Goal: Feedback & Contribution: Contribute content

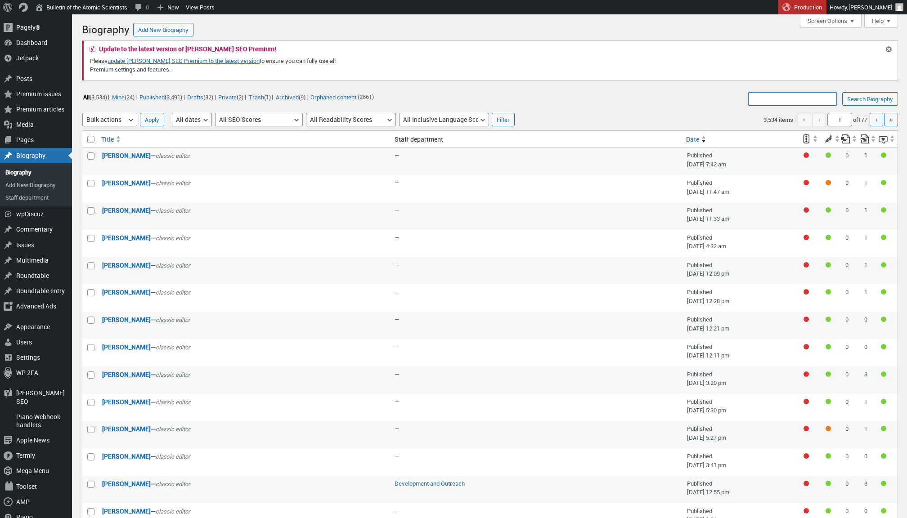
click at [762, 101] on input "Search Biography:" at bounding box center [792, 98] width 89 height 13
type input "[PERSON_NAME]"
click at [868, 99] on input "Search Biography" at bounding box center [870, 98] width 56 height 13
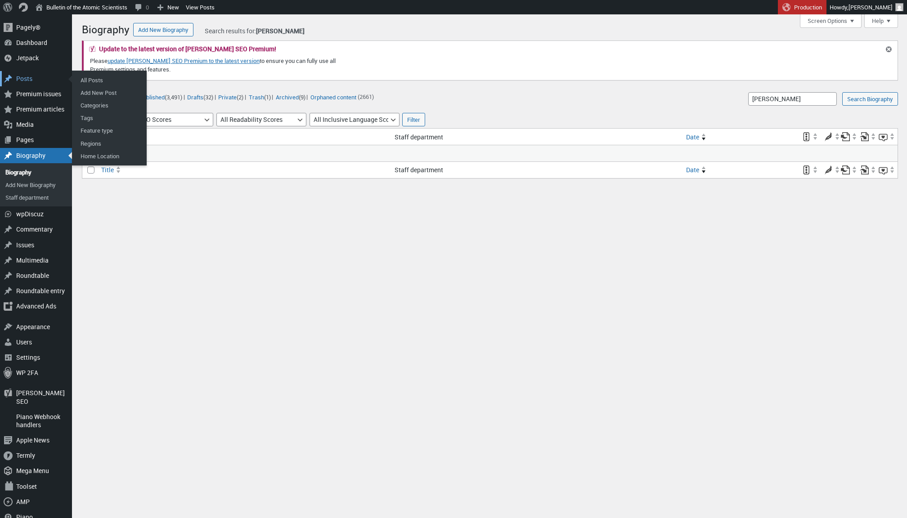
click at [24, 78] on div "Posts" at bounding box center [36, 78] width 72 height 15
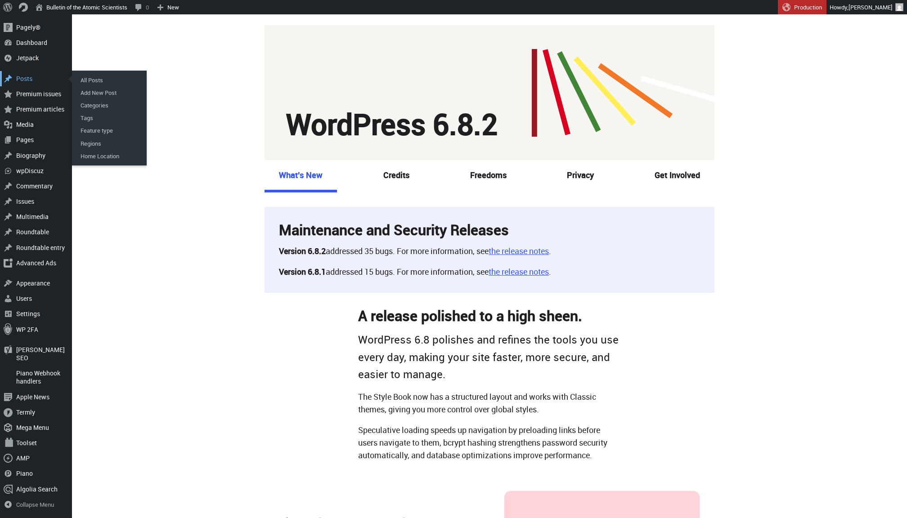
click at [27, 78] on div "Posts" at bounding box center [36, 78] width 72 height 15
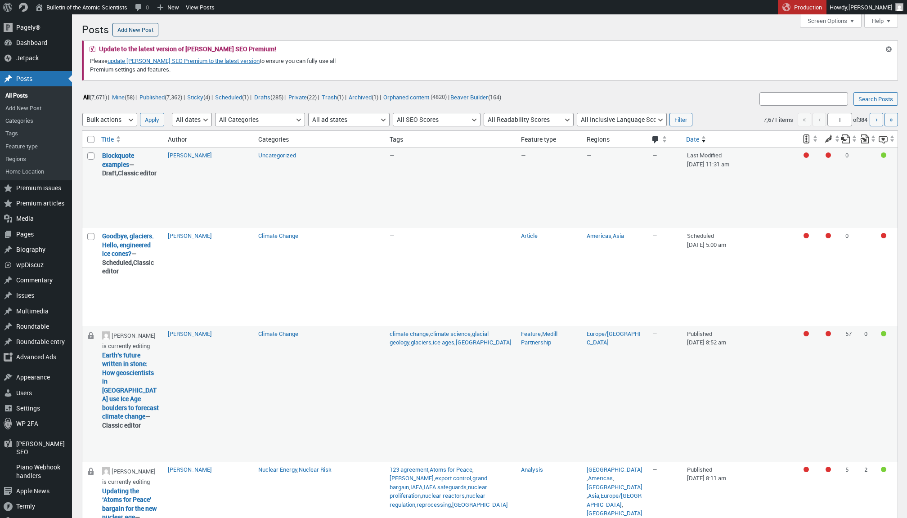
click at [128, 26] on link "Add New Post" at bounding box center [135, 29] width 46 height 13
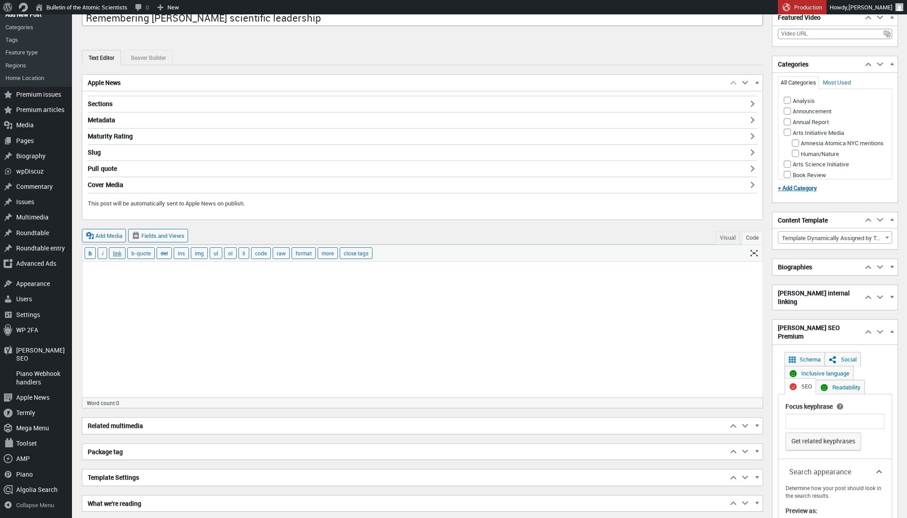
scroll to position [83, 0]
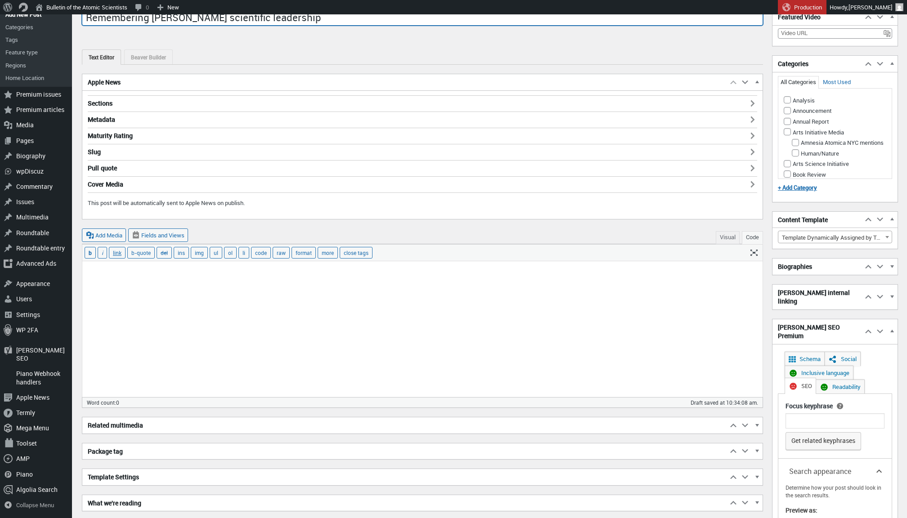
type input "Remembering David Baltimore’s scientific leadership"
click at [162, 300] on textarea at bounding box center [422, 329] width 680 height 135
paste textarea "David Baltimore, a Nobel-winning biologist and longtime member of the Bulletin’…"
type textarea "David Baltimore, a Nobel-winning biologist and longtime member of the Bulletin’…"
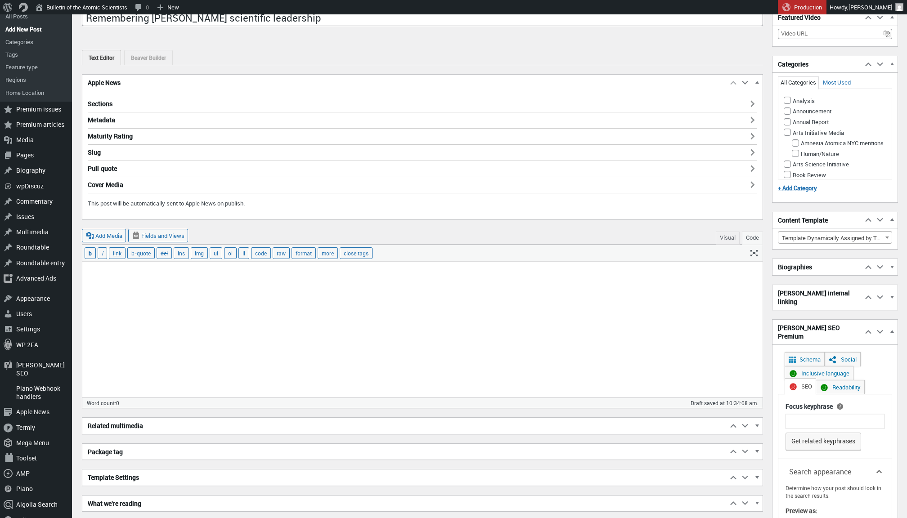
scroll to position [78, 0]
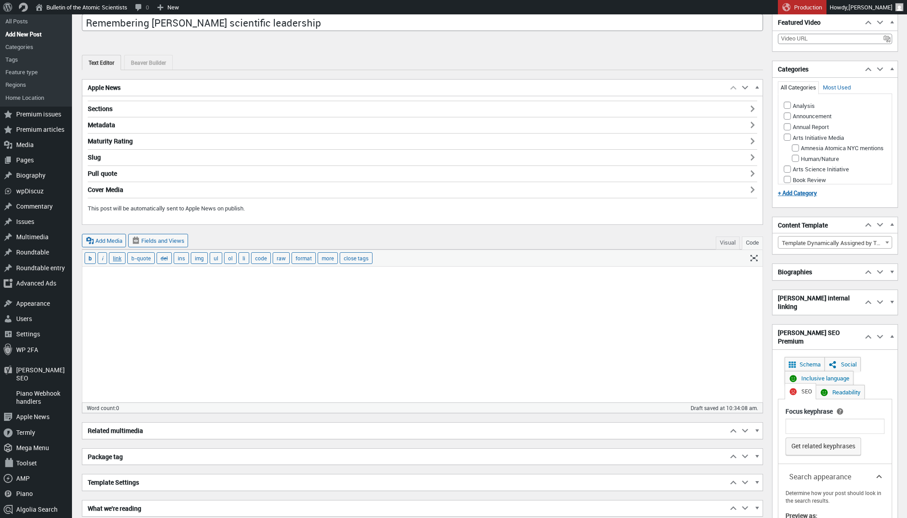
click at [727, 242] on button "Visual" at bounding box center [728, 243] width 24 height 13
type textarea "<span style="display: inline-block; width: 0px; overflow: hidden; line-height: …"
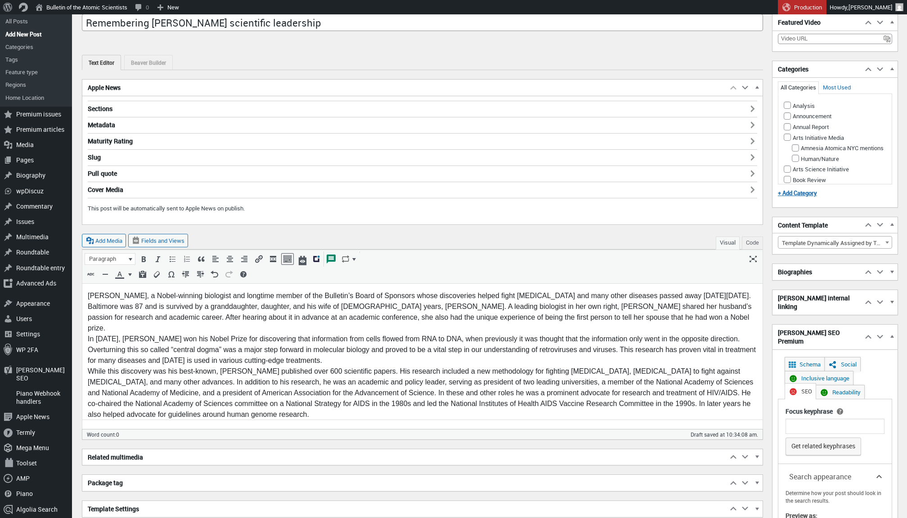
scroll to position [0, 0]
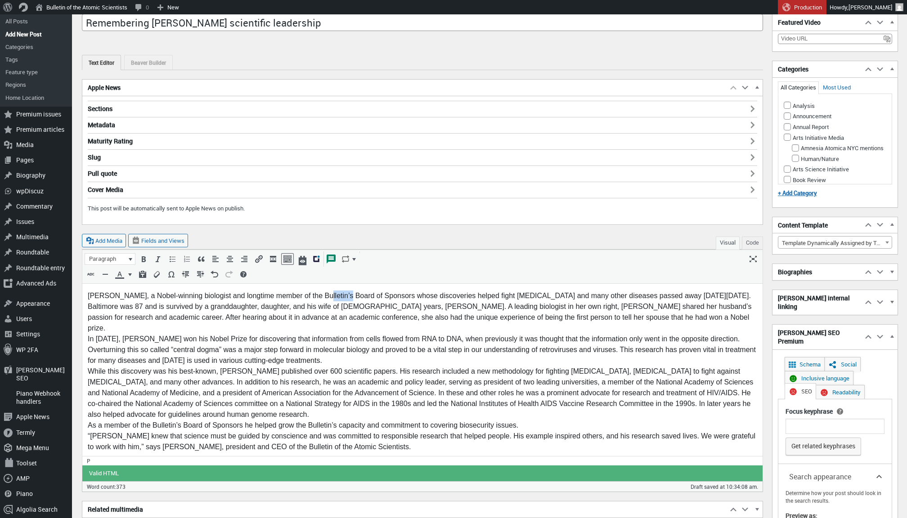
drag, startPoint x: 338, startPoint y: 295, endPoint x: 318, endPoint y: 296, distance: 20.3
click at [318, 296] on p "David Baltimore, a Nobel-winning biologist and longtime member of the Bulletin’…" at bounding box center [422, 371] width 669 height 162
click at [432, 346] on p "David Baltimore, a Nobel-winning biologist and longtime member of the Bulletin …" at bounding box center [422, 371] width 669 height 162
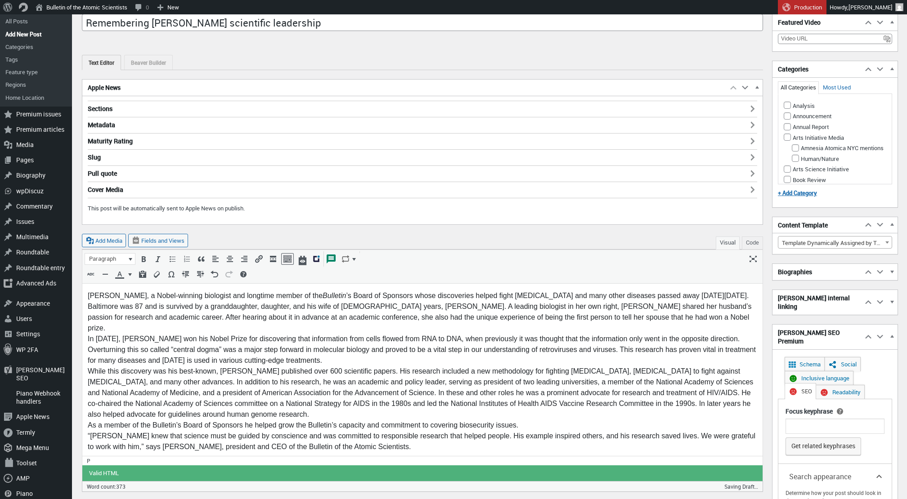
scroll to position [6, 0]
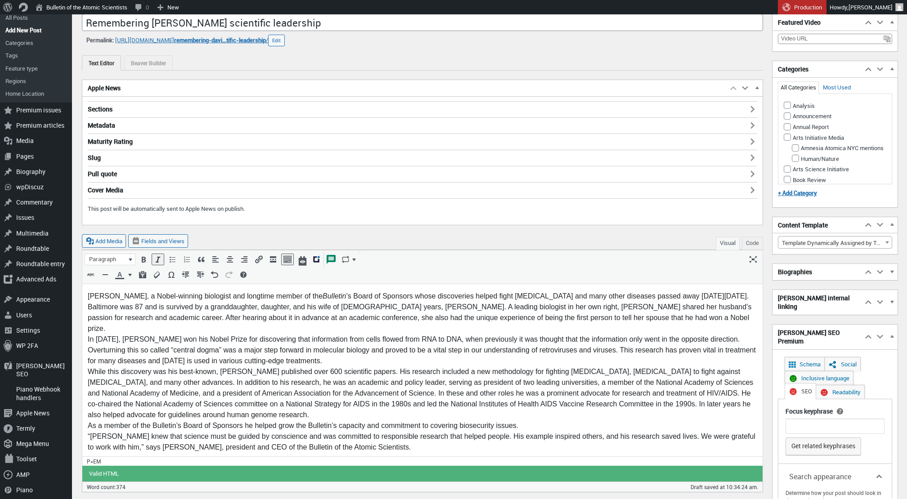
click at [176, 413] on p "David Baltimore, a Nobel-winning biologist and longtime member of the Bulletin …" at bounding box center [422, 372] width 669 height 162
drag, startPoint x: 176, startPoint y: 415, endPoint x: 151, endPoint y: 414, distance: 24.7
click at [151, 414] on p "David Baltimore, a Nobel-winning biologist and longtime member of the Bulletin …" at bounding box center [422, 372] width 669 height 162
drag, startPoint x: 331, startPoint y: 414, endPoint x: 306, endPoint y: 414, distance: 25.2
click at [306, 414] on p "David Baltimore, a Nobel-winning biologist and longtime member of the Bulletin …" at bounding box center [422, 372] width 669 height 162
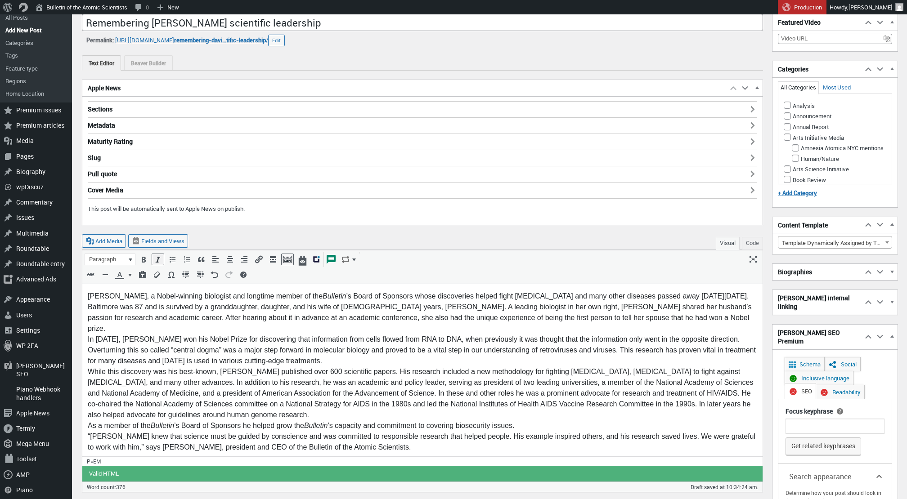
click at [278, 433] on p "David Baltimore, a Nobel-winning biologist and longtime member of the Bulletin …" at bounding box center [422, 372] width 669 height 162
click at [269, 433] on p "David Baltimore, a Nobel-winning biologist and longtime member of the Bulletin …" at bounding box center [422, 372] width 669 height 162
drag, startPoint x: 357, startPoint y: 437, endPoint x: 257, endPoint y: 432, distance: 99.5
click at [257, 432] on p "David Baltimore, a Nobel-winning biologist and longtime member of the Bulletin …" at bounding box center [422, 372] width 669 height 162
click at [384, 436] on p "David Baltimore, a Nobel-winning biologist and longtime member of the Bulletin …" at bounding box center [422, 372] width 669 height 162
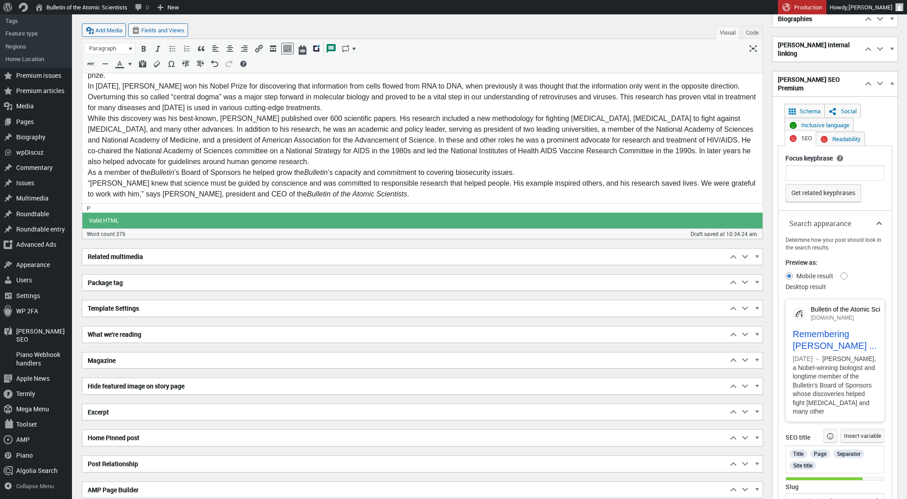
scroll to position [332, 0]
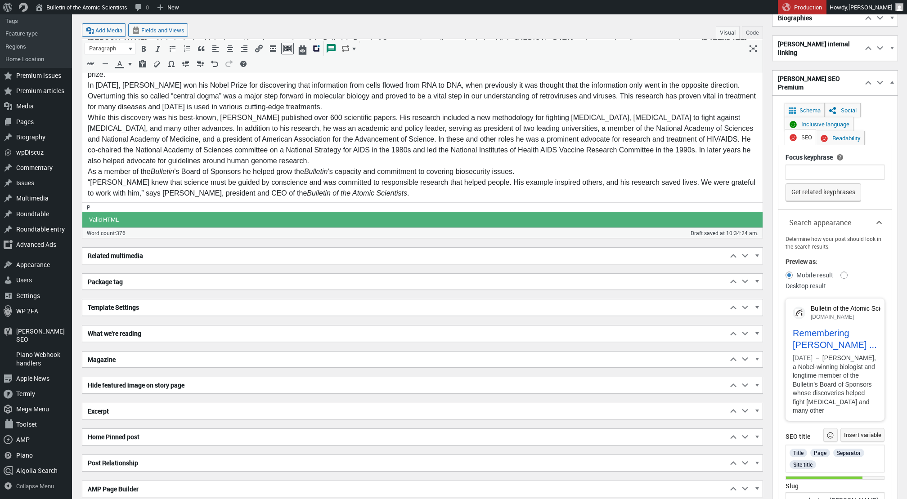
click at [471, 405] on h2 "Excerpt" at bounding box center [404, 412] width 645 height 16
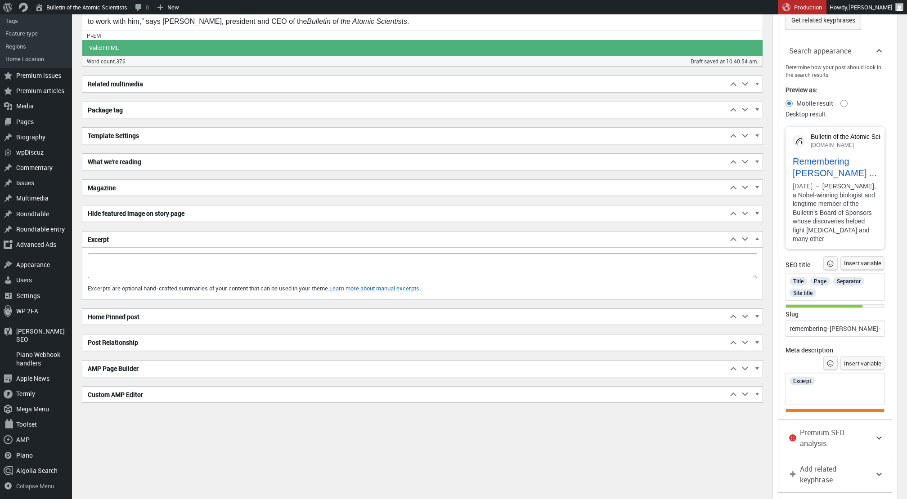
scroll to position [505, 0]
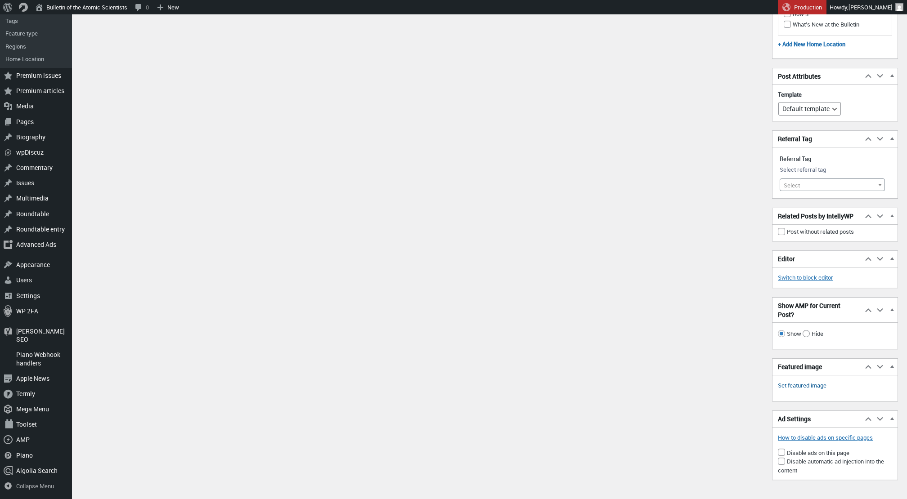
scroll to position [1764, 0]
click at [786, 382] on link "Set featured image" at bounding box center [802, 386] width 49 height 9
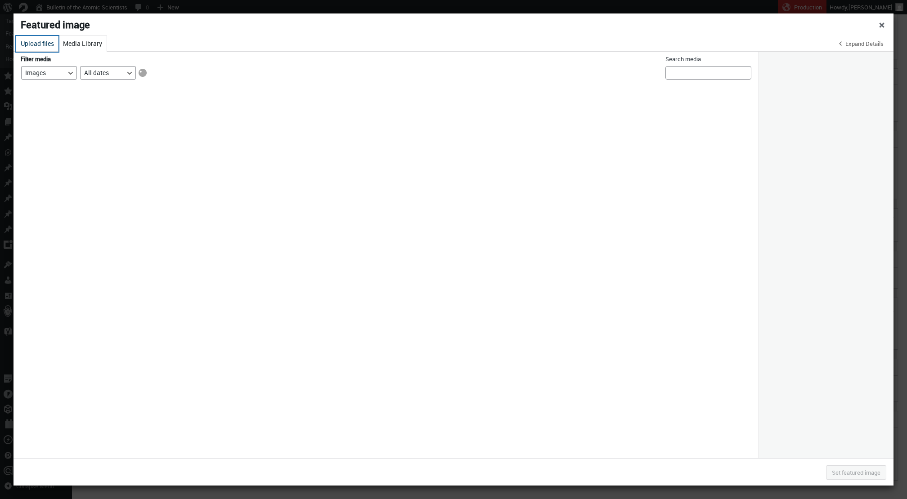
click at [50, 44] on button "Upload files" at bounding box center [37, 44] width 42 height 16
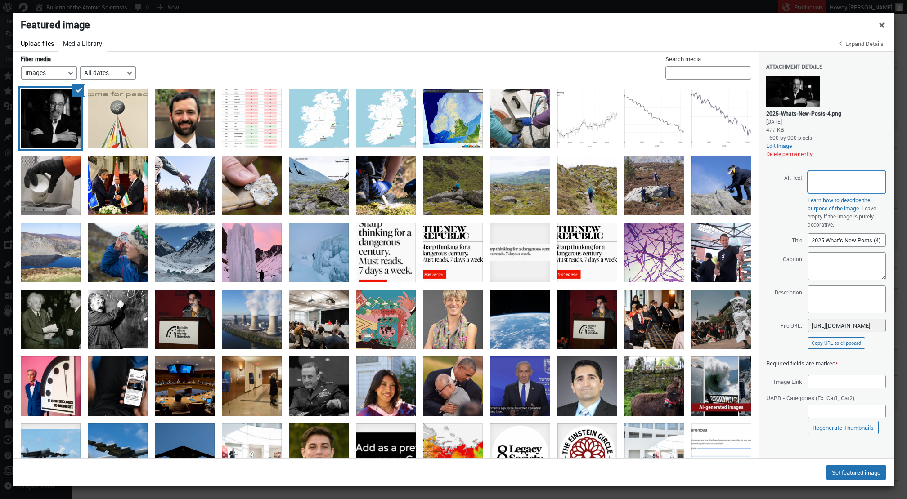
click at [839, 186] on textarea "Alt Text" at bounding box center [847, 182] width 78 height 22
paste textarea "David Baltimore at Caltech in 2021 by Christopher Michel"
click at [861, 178] on textarea "David Baltimore at Caltech in 2021 by Christopher Michel." at bounding box center [847, 182] width 78 height 22
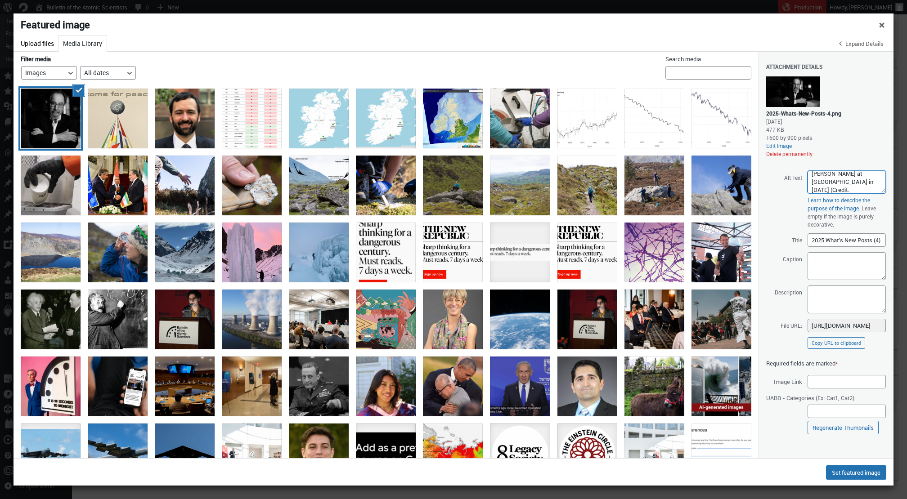
click at [871, 186] on textarea "David Baltimore at Caltech in 2021 (Credit: Christopher Michel." at bounding box center [847, 182] width 78 height 22
paste textarea "CC BY-SA 4.0"
click at [855, 185] on textarea "David Baltimore at Caltech in 2021 (Credit: Christopher Michel | CC BY-SA 4.0 v…" at bounding box center [847, 182] width 78 height 22
type textarea "[PERSON_NAME] at [GEOGRAPHIC_DATA] in [DATE]. (Credit: [PERSON_NAME] | CC BY-SA…"
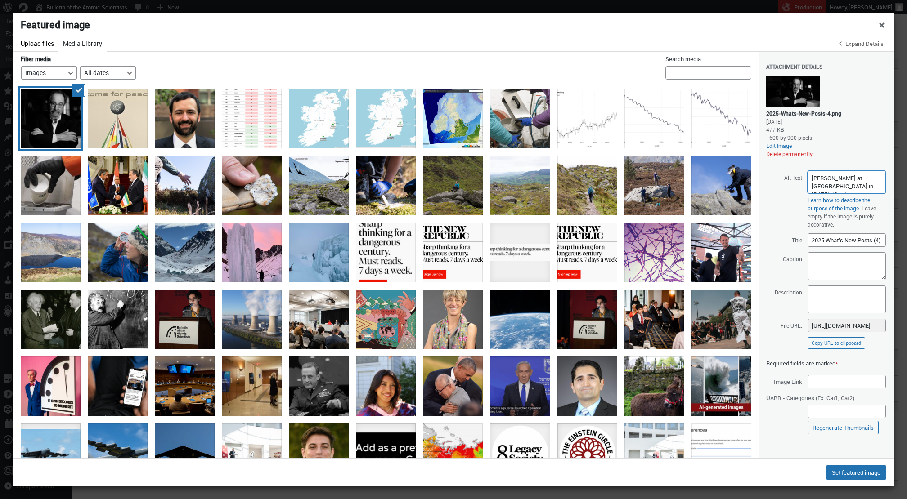
click at [873, 173] on textarea "[PERSON_NAME] at [GEOGRAPHIC_DATA] in [DATE]. (Credit: [PERSON_NAME] | CC BY-SA…" at bounding box center [847, 182] width 78 height 22
click at [823, 259] on textarea "Caption" at bounding box center [847, 266] width 78 height 28
paste textarea "[PERSON_NAME] at [GEOGRAPHIC_DATA] in [DATE]. (Credit: [PERSON_NAME] | CC BY-SA…"
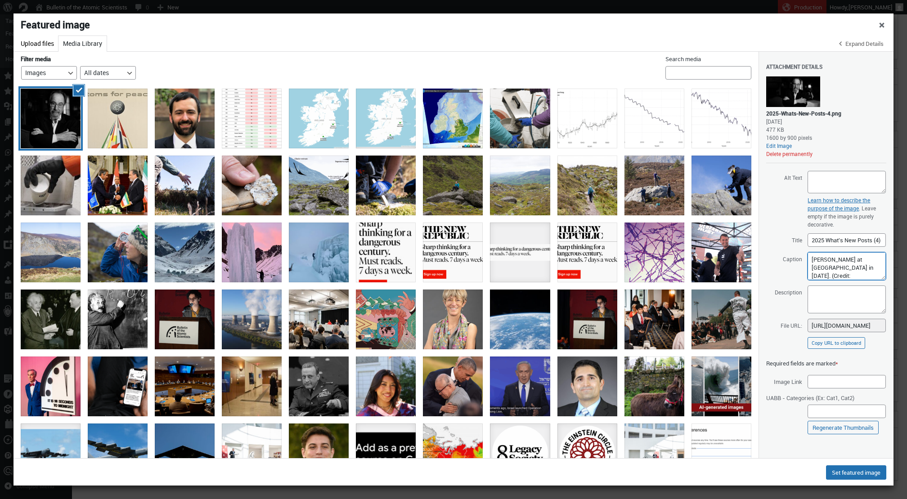
scroll to position [25, 0]
type textarea "[PERSON_NAME] at [GEOGRAPHIC_DATA] in [DATE]. (Credit: [PERSON_NAME] | CC BY-SA…"
click at [853, 467] on button "Set featured image" at bounding box center [856, 473] width 60 height 14
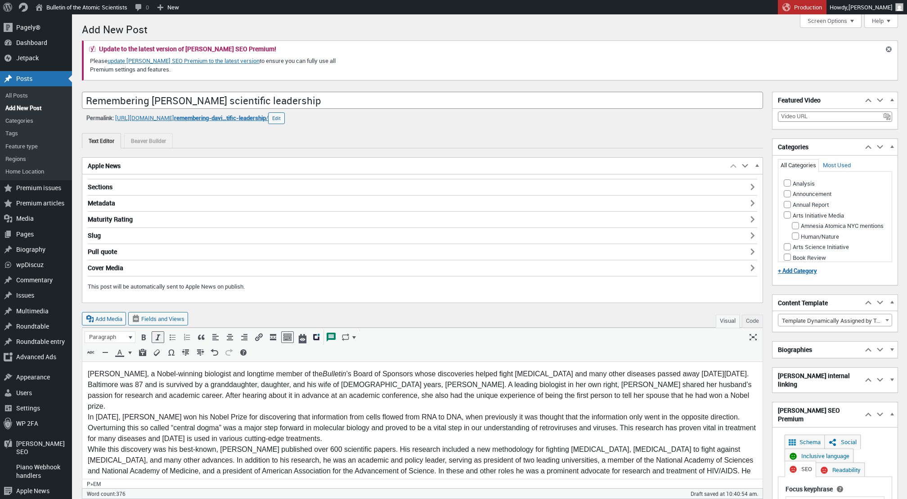
scroll to position [0, 0]
click at [668, 395] on p "David Baltimore, a Nobel-winning biologist and longtime member of the Bulletin …" at bounding box center [422, 449] width 669 height 162
click at [749, 373] on p "David Baltimore, a Nobel-winning biologist and longtime member of the Bulletin …" at bounding box center [422, 449] width 669 height 162
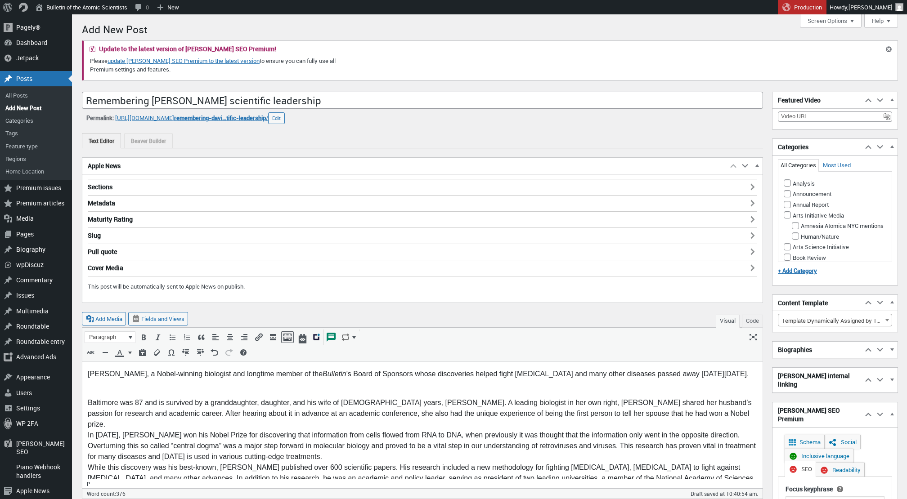
scroll to position [80, 0]
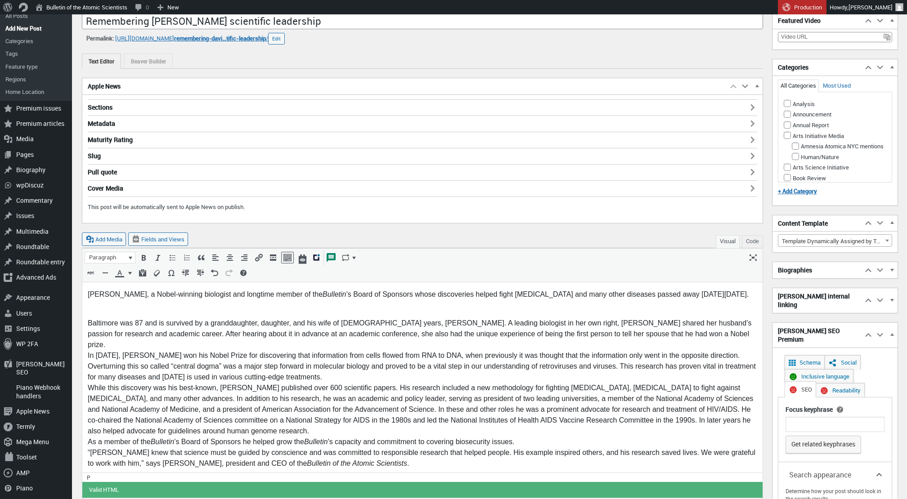
click at [675, 327] on p "Baltimore was 87 and is survived by a granddaughter, daughter, and his wife of …" at bounding box center [422, 388] width 669 height 162
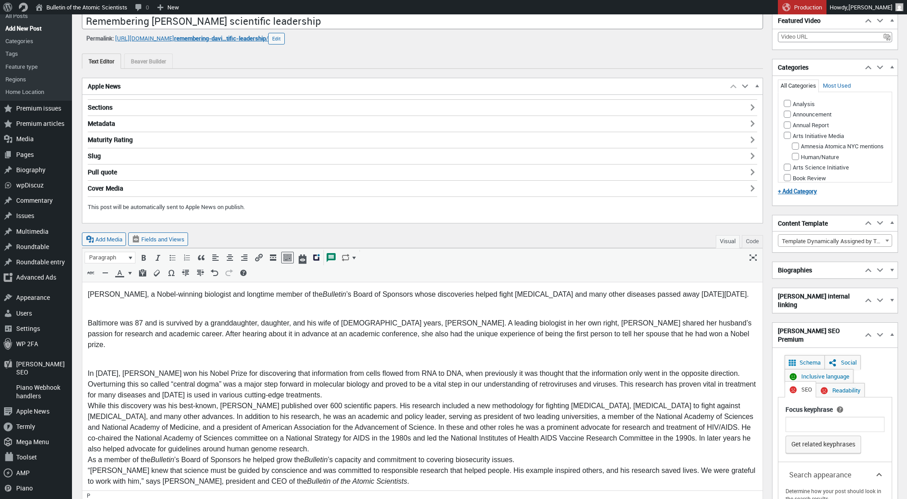
scroll to position [98, 0]
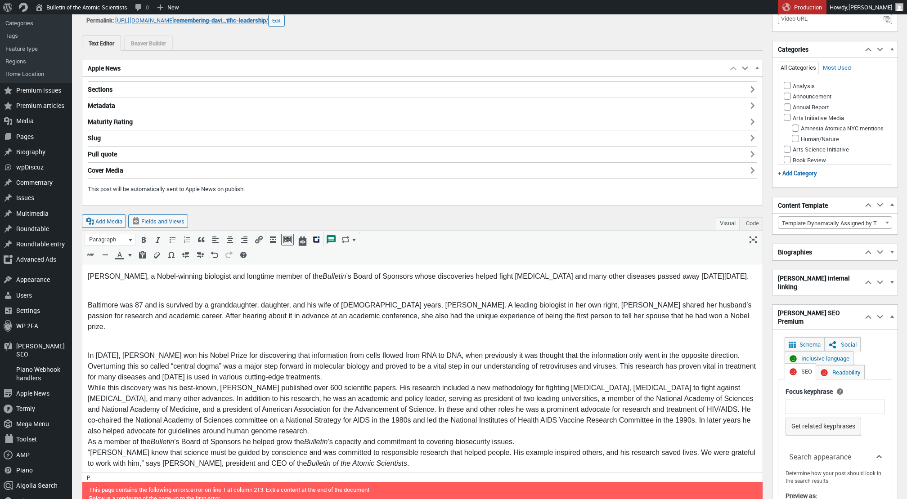
click at [617, 358] on p "In 1975, Baltimore won his Nobel Prize for discovering that information from ce…" at bounding box center [422, 404] width 669 height 130
click at [605, 363] on p "In 1975, Baltimore won his Nobel Prize for discovering that information from ce…" at bounding box center [422, 404] width 669 height 130
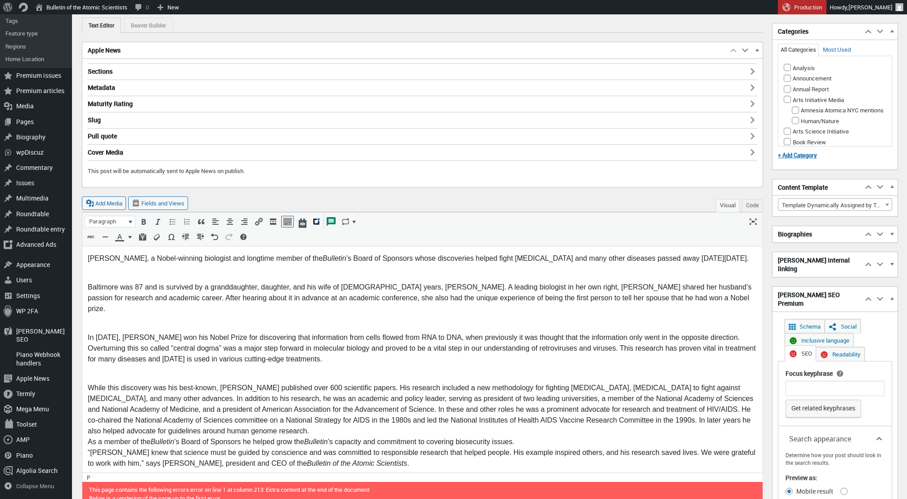
click at [463, 417] on p "While this discovery was his best-known, Baltimore published over 600 scientifi…" at bounding box center [422, 420] width 669 height 97
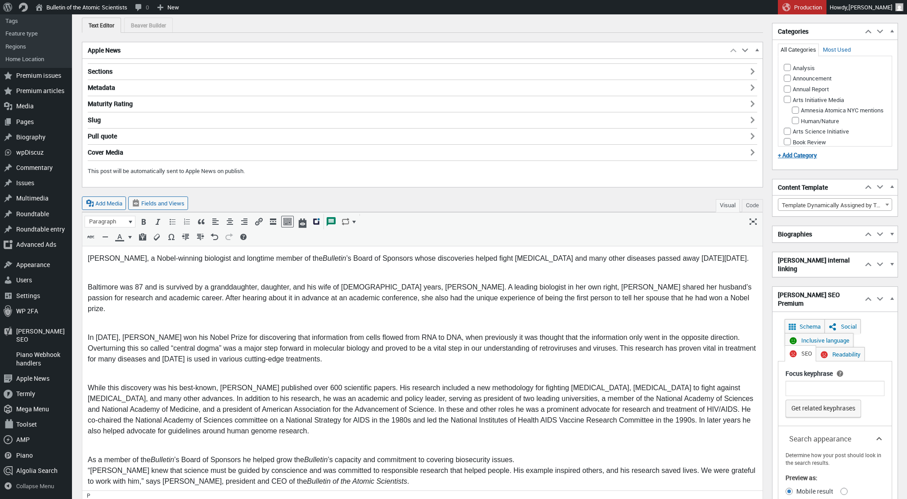
scroll to position [134, 0]
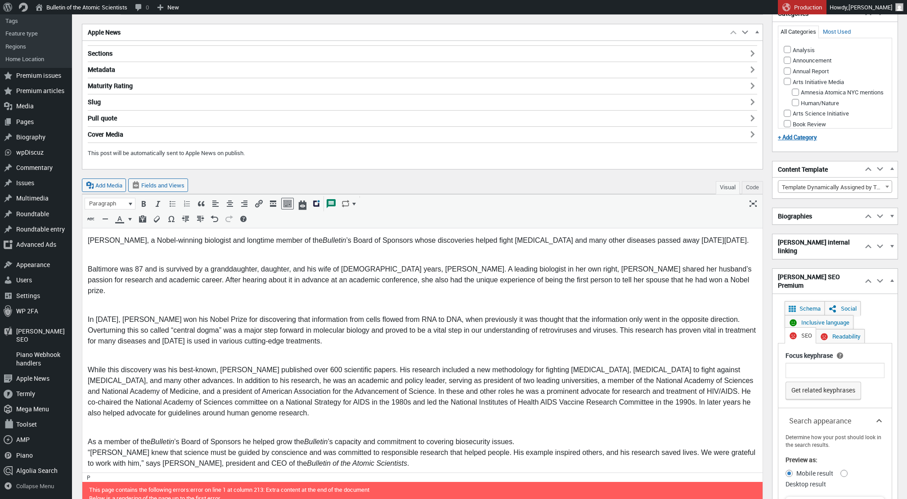
click at [539, 429] on p "As a member of the Bulletin ’s Board of Sponsors he helped grow the Bulletin ’s…" at bounding box center [422, 447] width 669 height 43
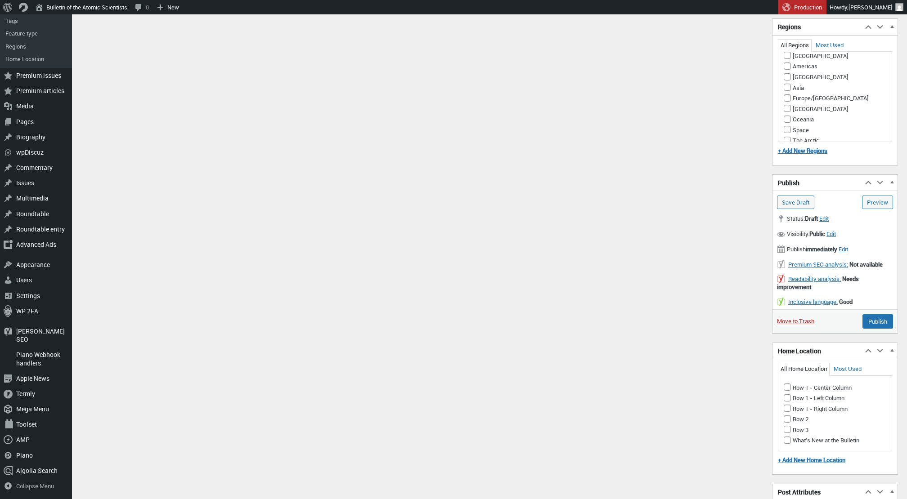
scroll to position [1401, 0]
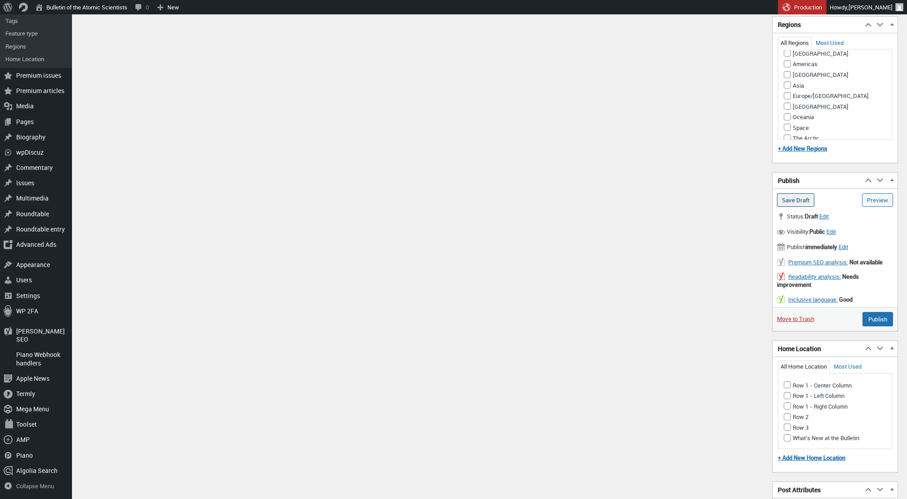
click at [791, 193] on input "Save Draft" at bounding box center [795, 199] width 37 height 13
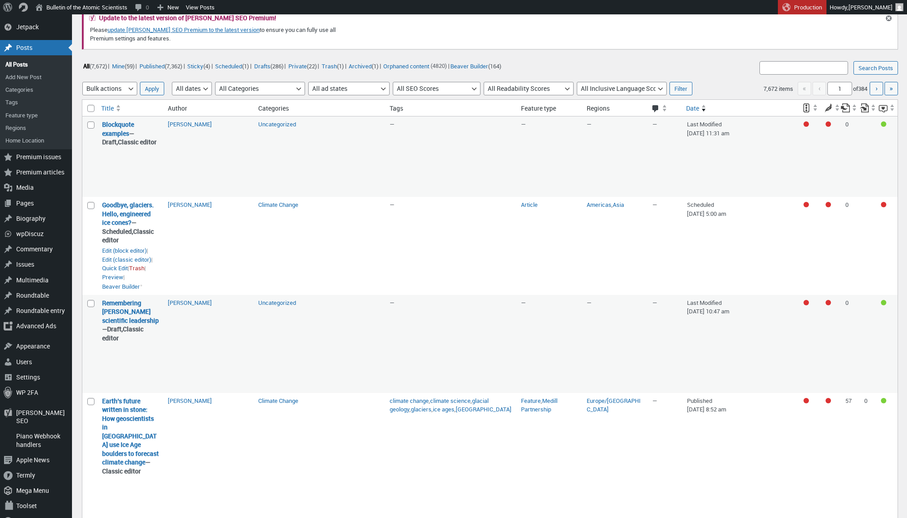
scroll to position [39, 0]
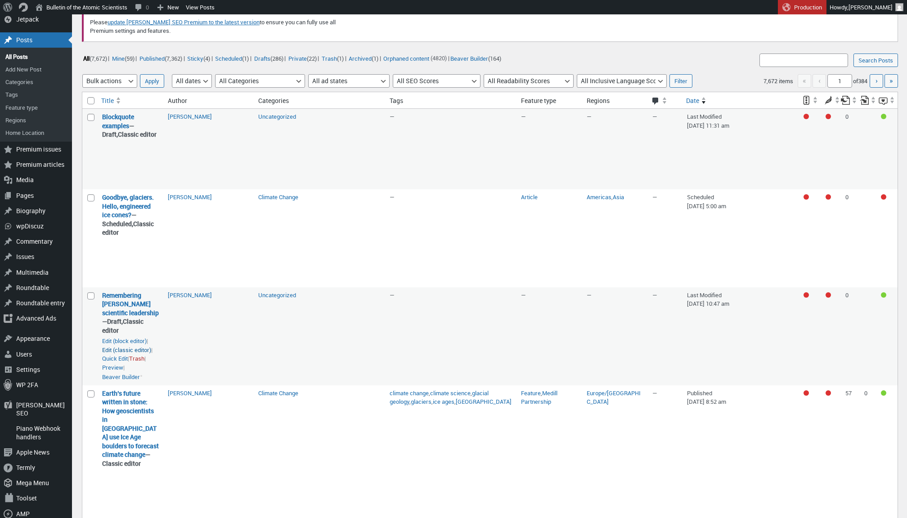
click at [107, 346] on link "Edit (classic editor)" at bounding box center [126, 350] width 49 height 9
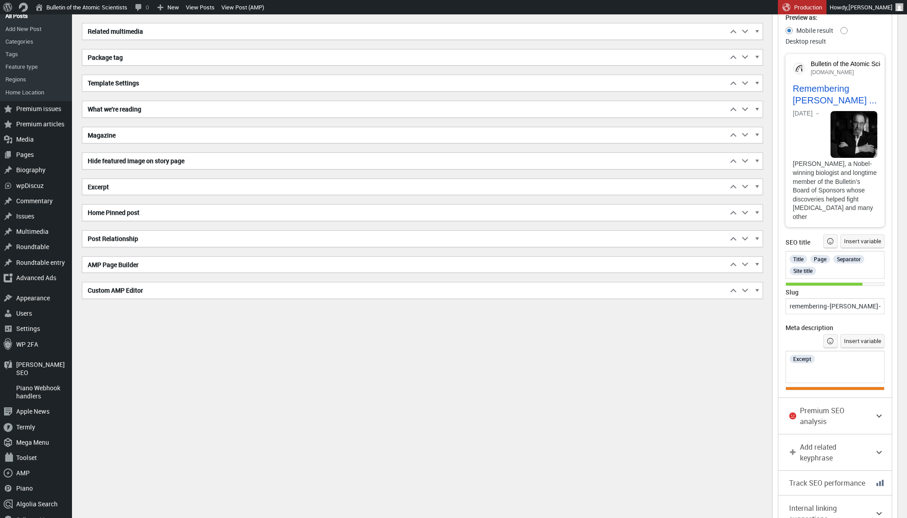
scroll to position [503, 0]
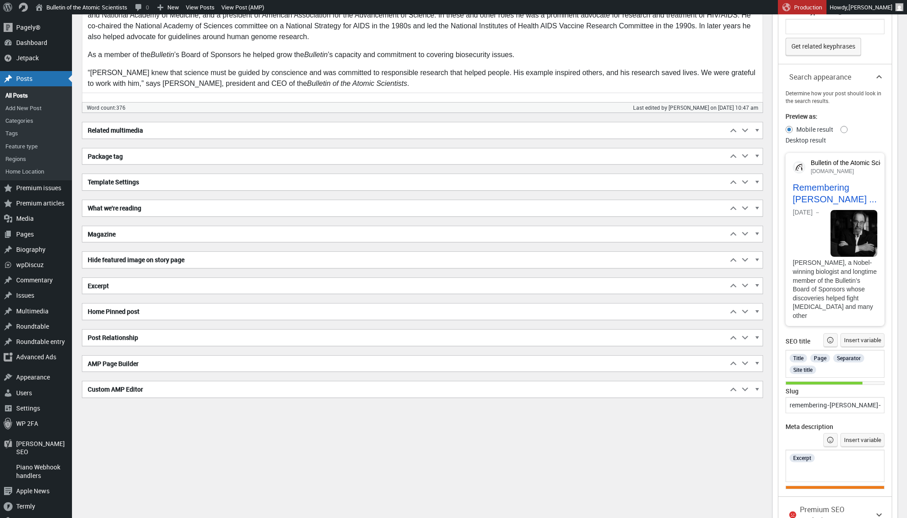
click at [229, 285] on h2 "Excerpt" at bounding box center [404, 286] width 645 height 16
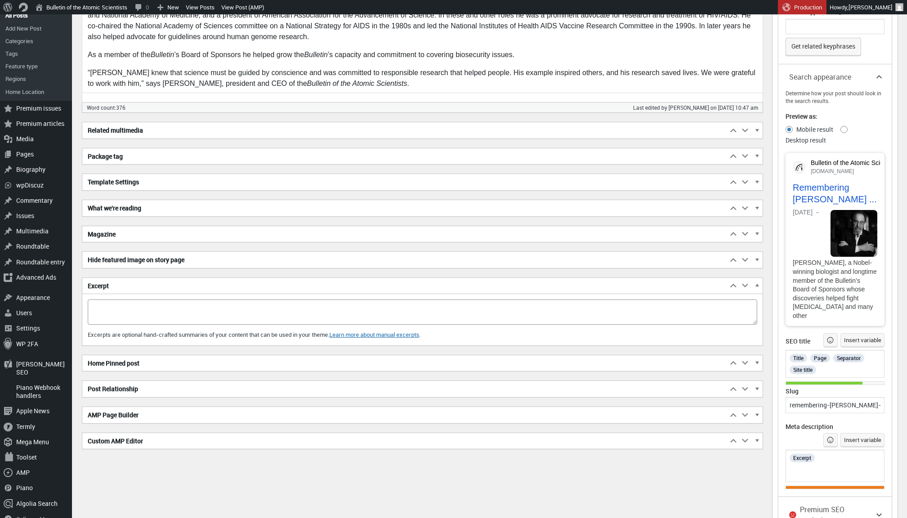
scroll to position [502, 0]
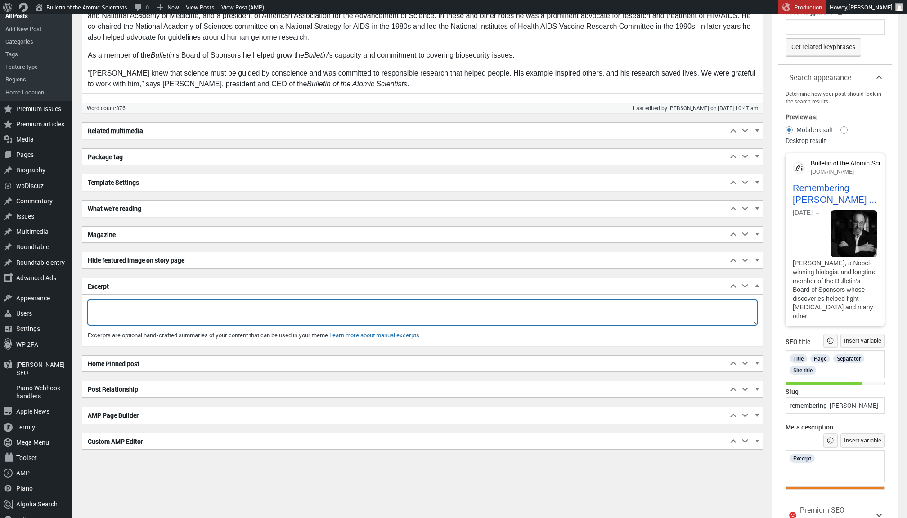
click at [194, 310] on textarea "Excerpt" at bounding box center [422, 312] width 669 height 25
paste textarea "Nobel-winning biologist and longtime Bulletin Board of Sponsors member [PERSON_…"
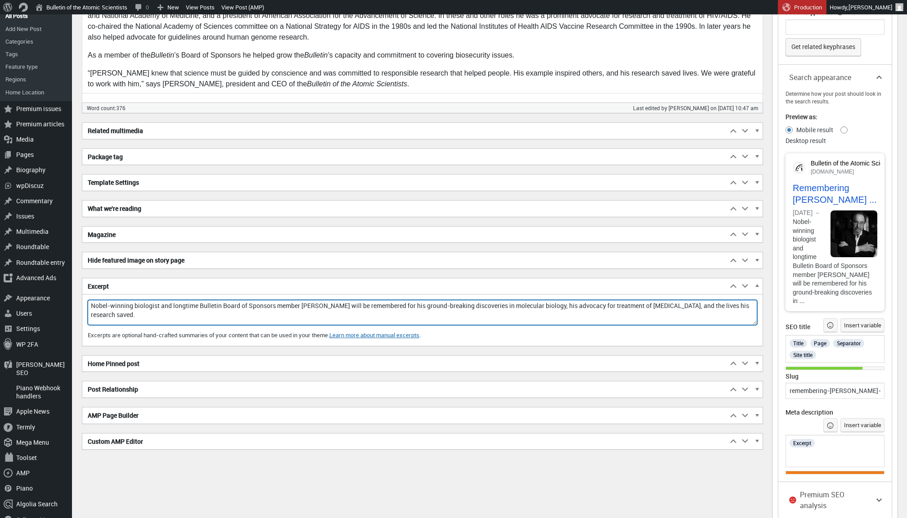
type textarea "Nobel-winning biologist and longtime Bulletin Board of Sponsors member [PERSON_…"
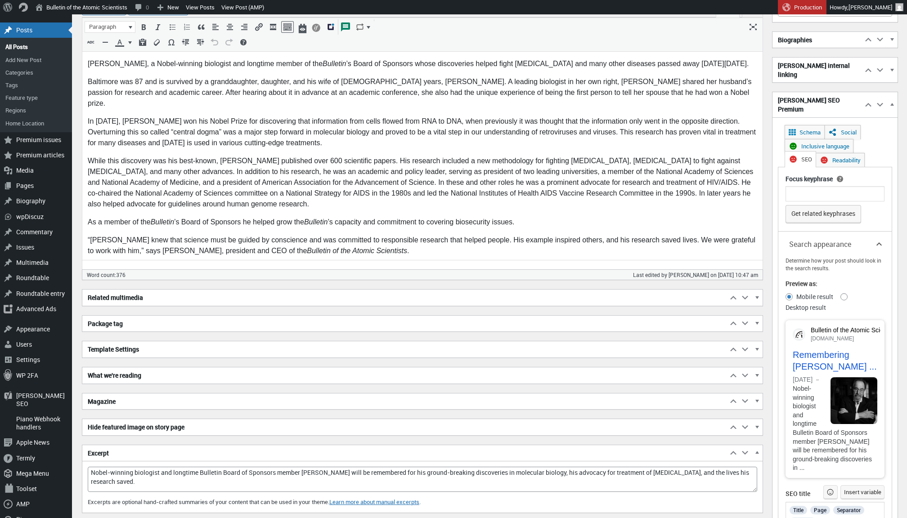
scroll to position [271, 0]
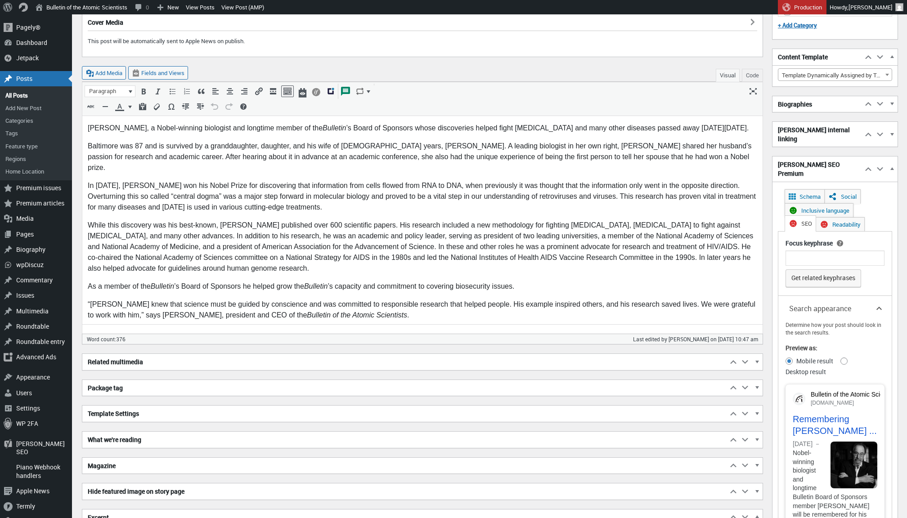
click at [844, 103] on h2 "Biographies" at bounding box center [817, 104] width 90 height 16
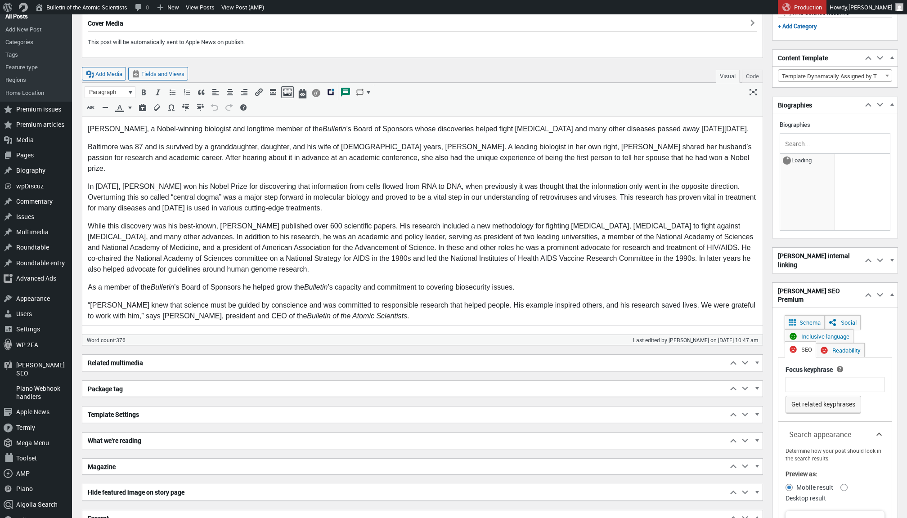
click at [802, 137] on input "text" at bounding box center [834, 143] width 103 height 13
type input "[PERSON_NAME]"
click at [806, 164] on span "[PERSON_NAME]" at bounding box center [807, 162] width 50 height 13
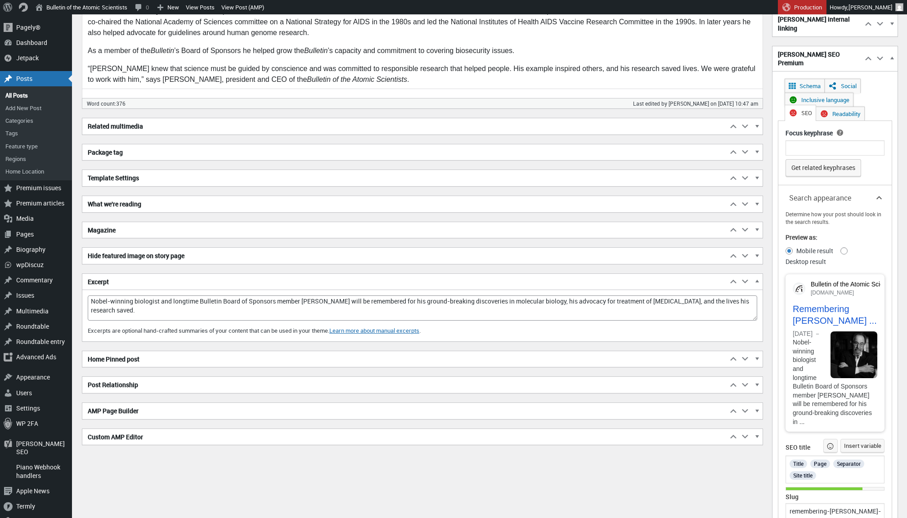
scroll to position [492, 0]
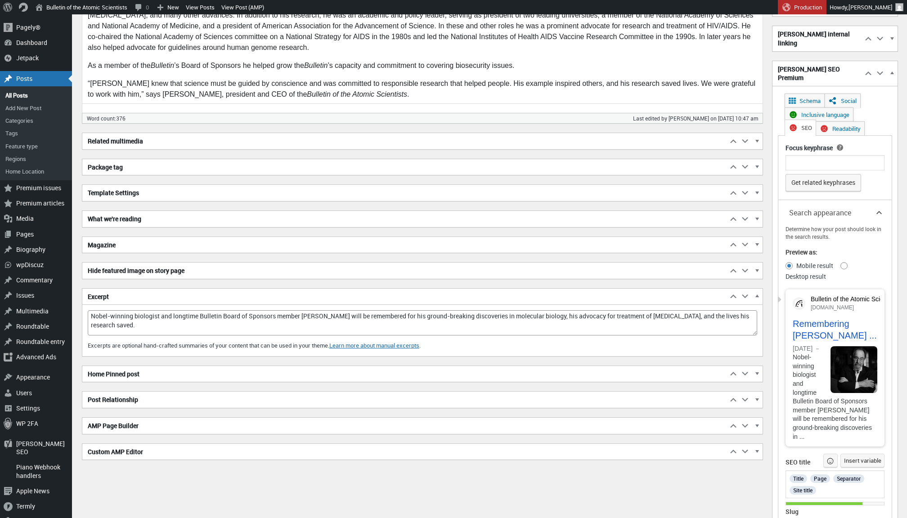
click at [729, 295] on span "button" at bounding box center [733, 298] width 9 height 8
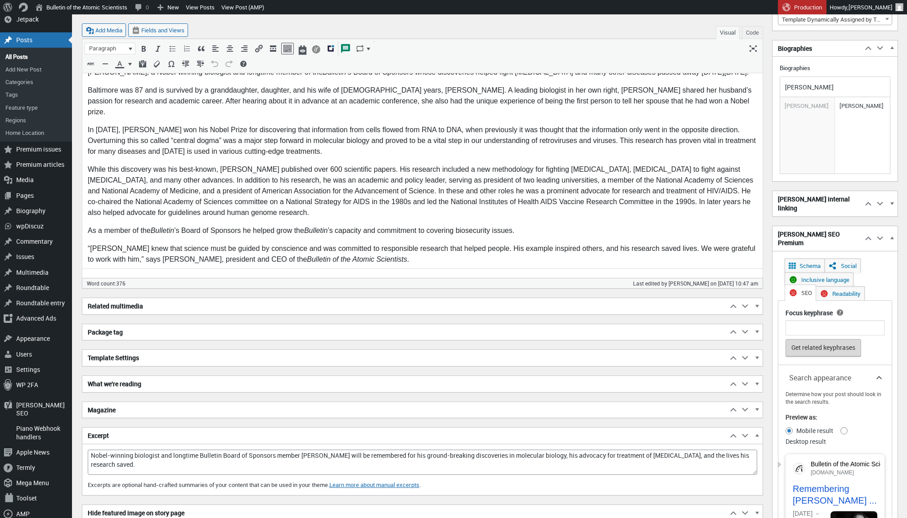
scroll to position [364, 0]
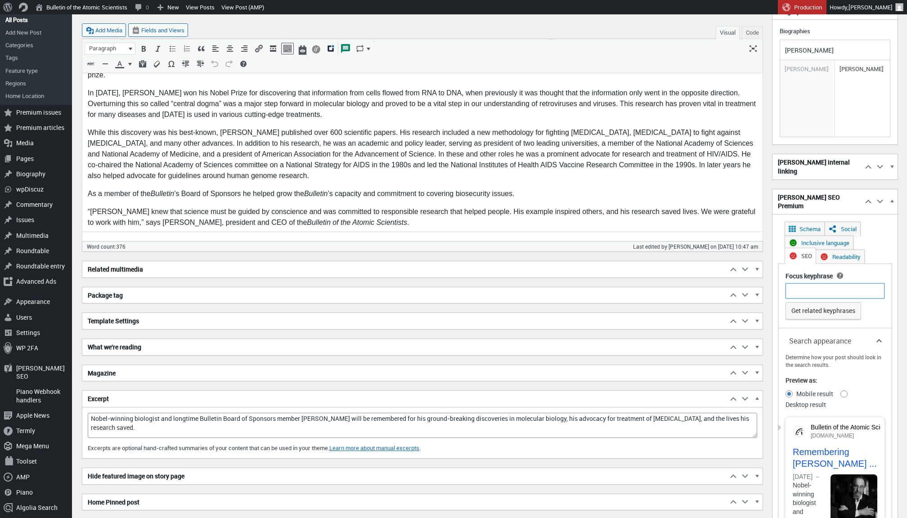
click at [819, 283] on input "Focus keyphrase" at bounding box center [835, 290] width 99 height 15
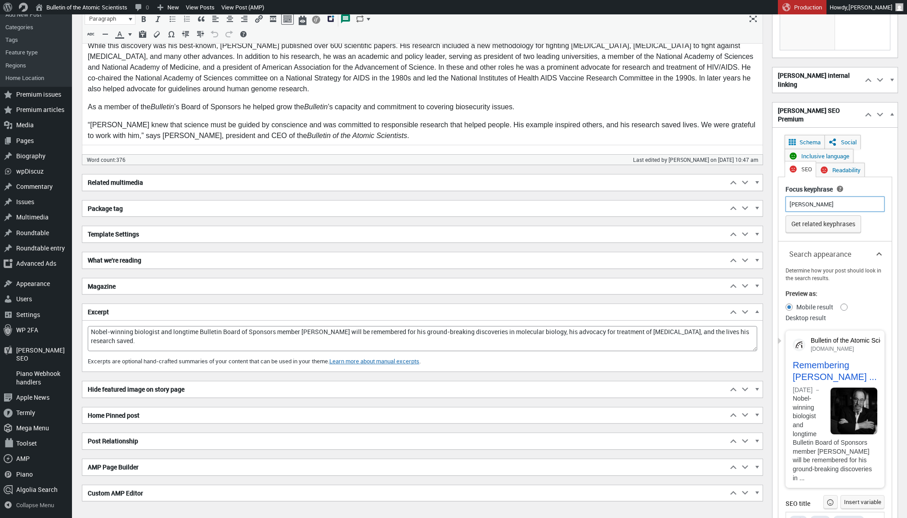
scroll to position [588, 0]
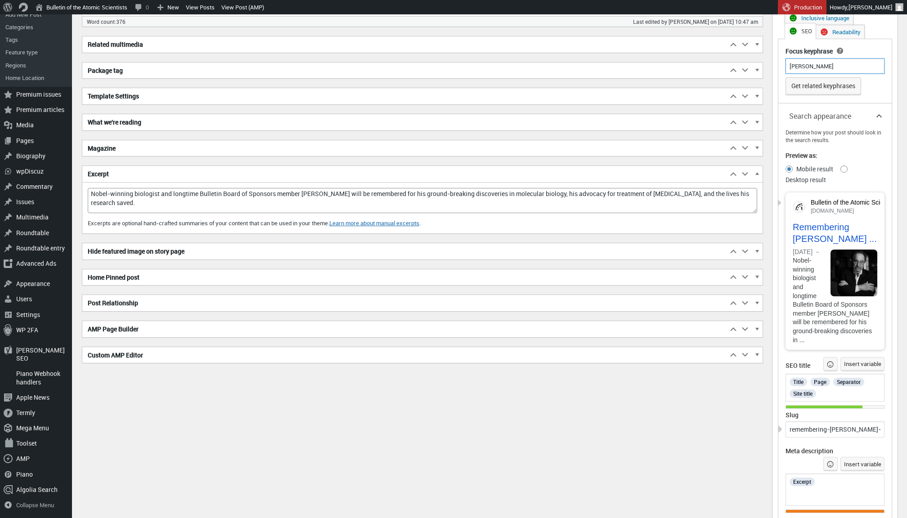
type input "[PERSON_NAME]"
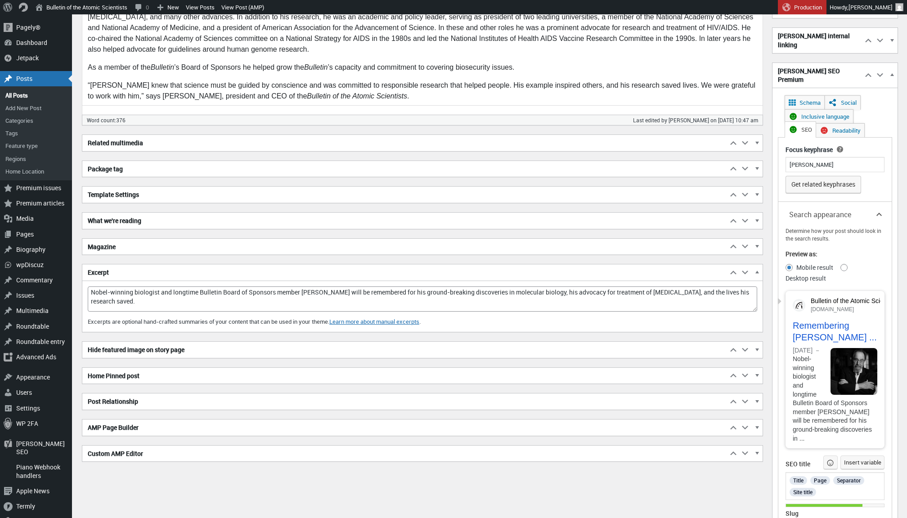
scroll to position [488, 0]
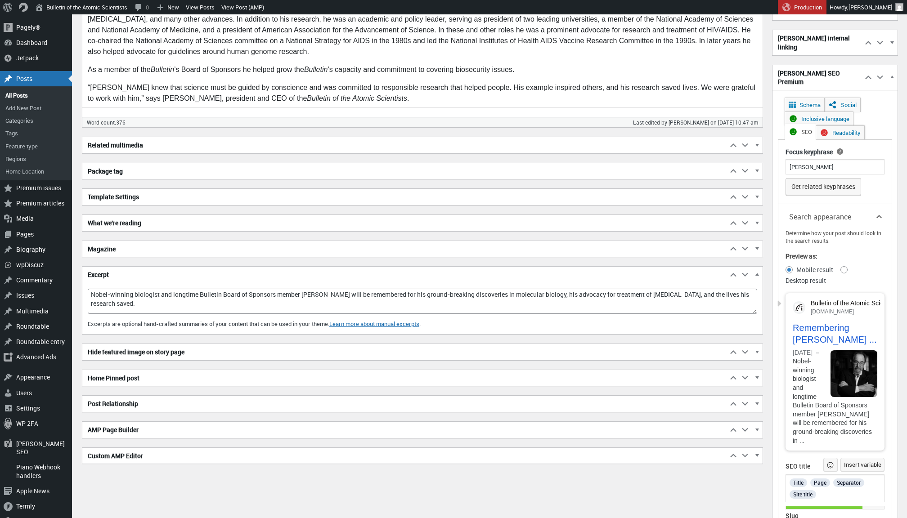
click at [848, 129] on span "Readability" at bounding box center [846, 133] width 28 height 8
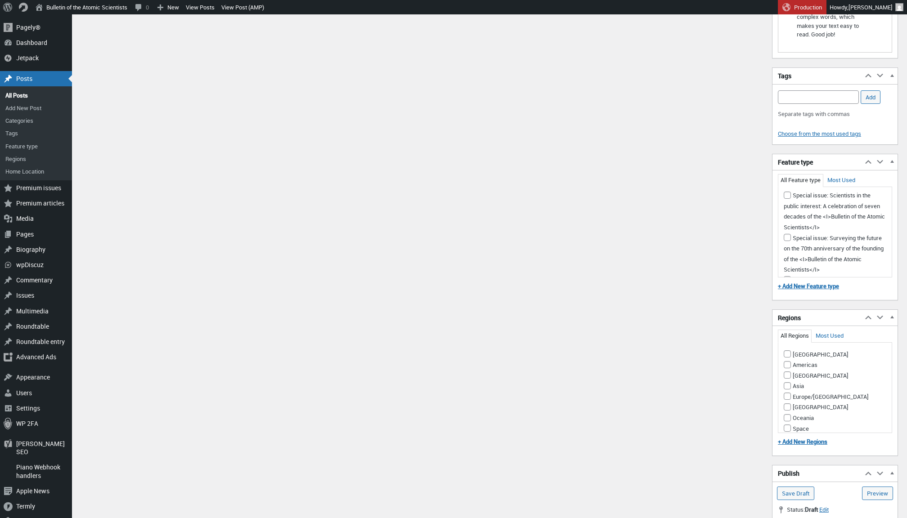
scroll to position [533, 0]
click at [787, 298] on input "What's New at the Bulletin" at bounding box center [787, 301] width 7 height 7
checkbox input "true"
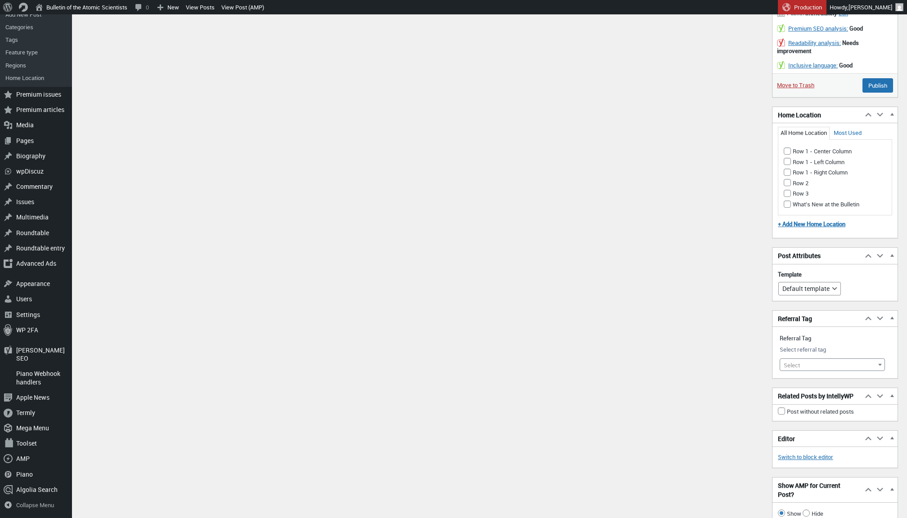
scroll to position [1491, 0]
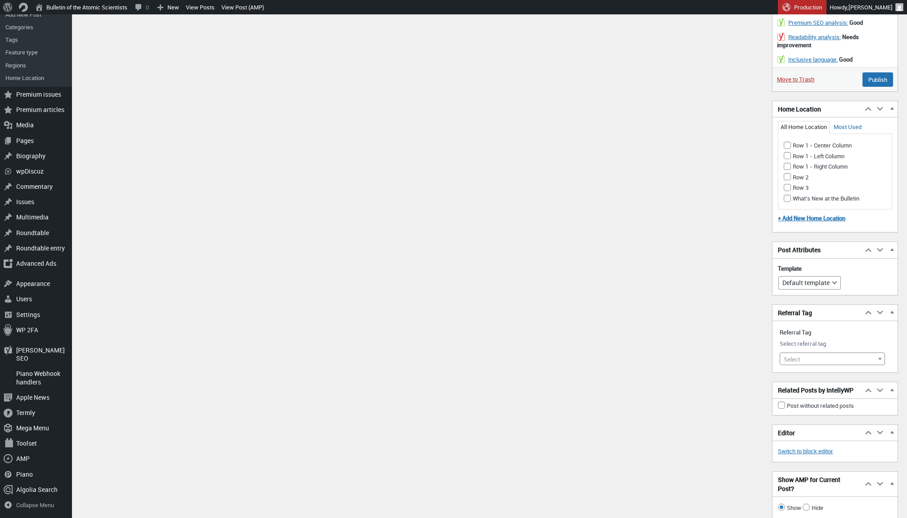
click at [786, 195] on input "What's New at the Bulletin" at bounding box center [787, 198] width 7 height 7
checkbox input "true"
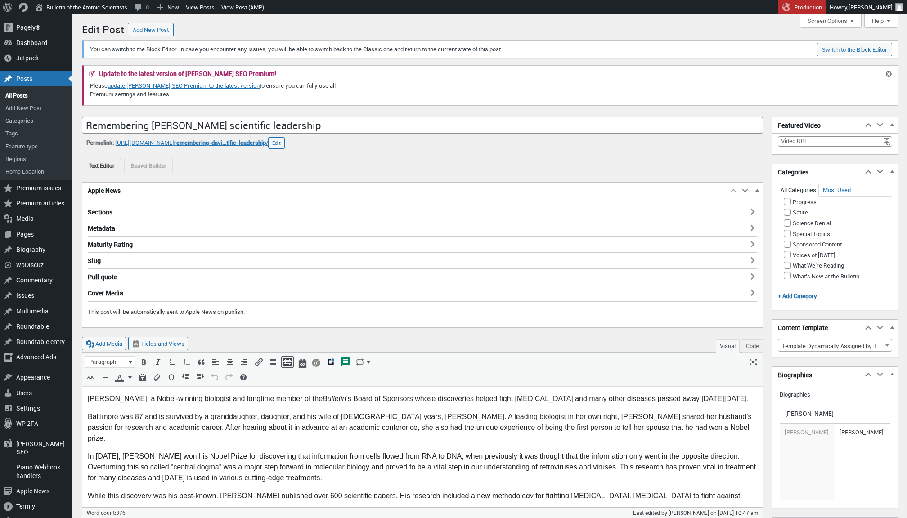
scroll to position [709, 0]
click at [788, 274] on input "What’s New at the Bulletin" at bounding box center [787, 275] width 7 height 7
checkbox input "true"
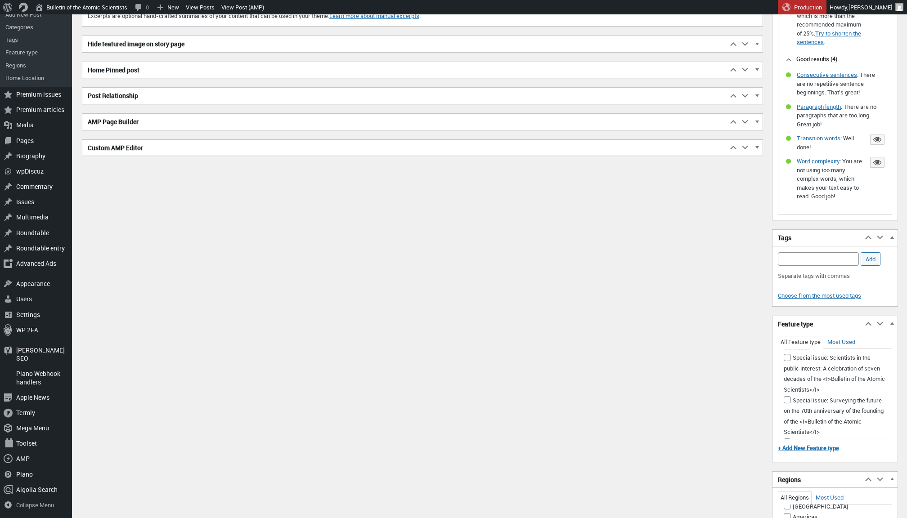
scroll to position [962, 0]
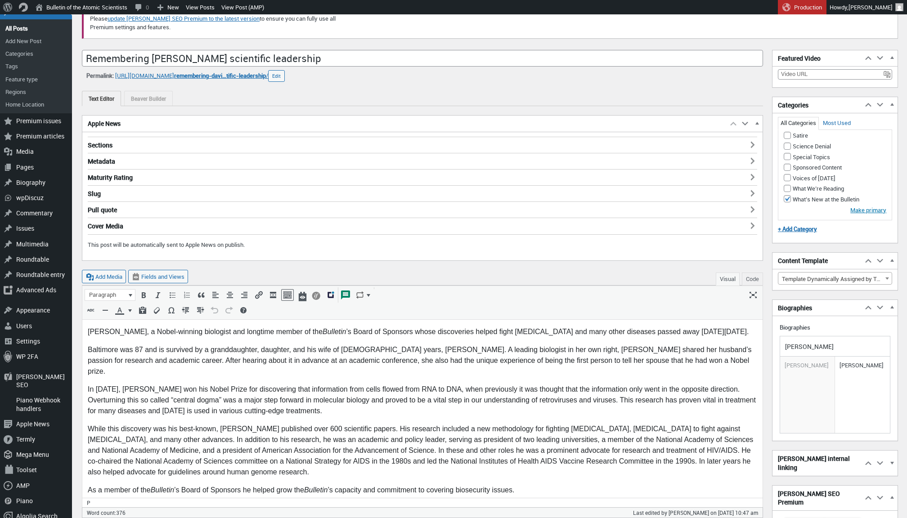
click at [238, 337] on p "[PERSON_NAME], a Nobel-winning biologist and longtime member of the Bulletin ’s…" at bounding box center [422, 332] width 669 height 11
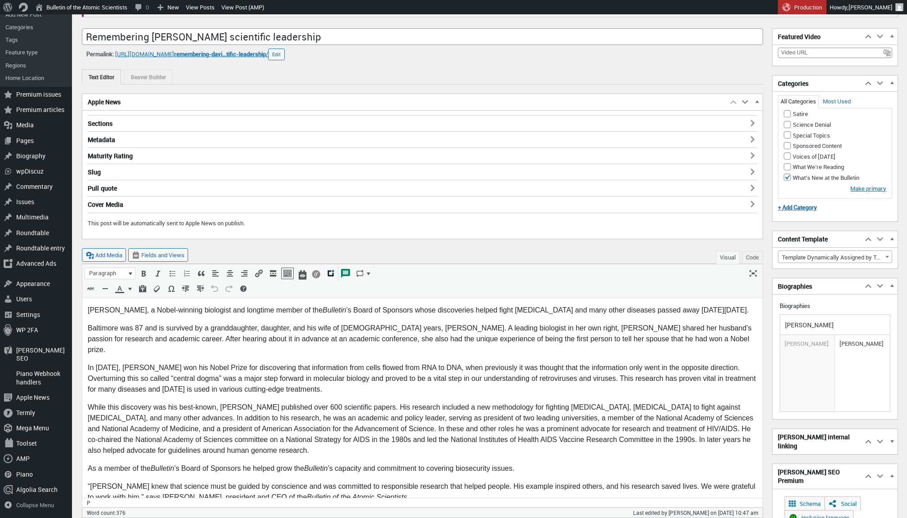
scroll to position [99, 0]
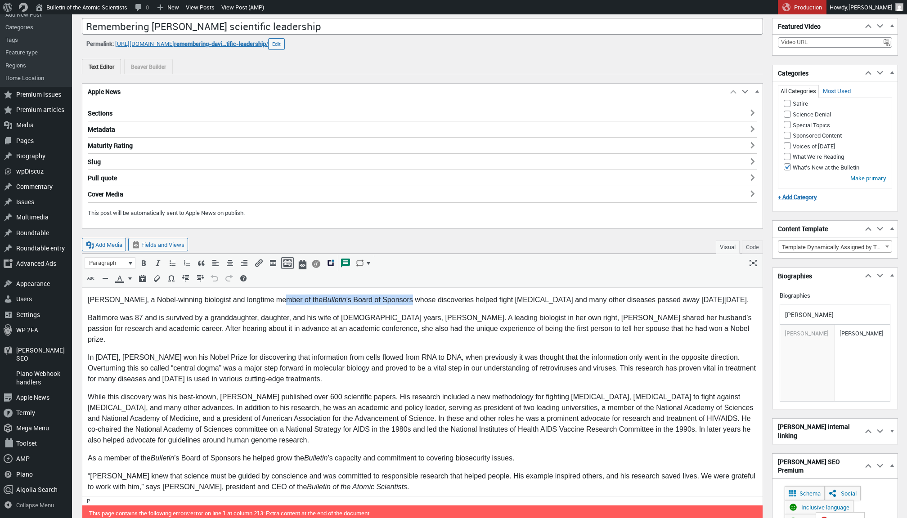
drag, startPoint x: 405, startPoint y: 300, endPoint x: 269, endPoint y: 301, distance: 135.9
click at [269, 301] on p "[PERSON_NAME], a Nobel-winning biologist and longtime member of the Bulletin ’s…" at bounding box center [422, 300] width 669 height 11
click at [227, 392] on p "While this discovery was his best-known, [PERSON_NAME] published over 600 scien…" at bounding box center [422, 419] width 669 height 54
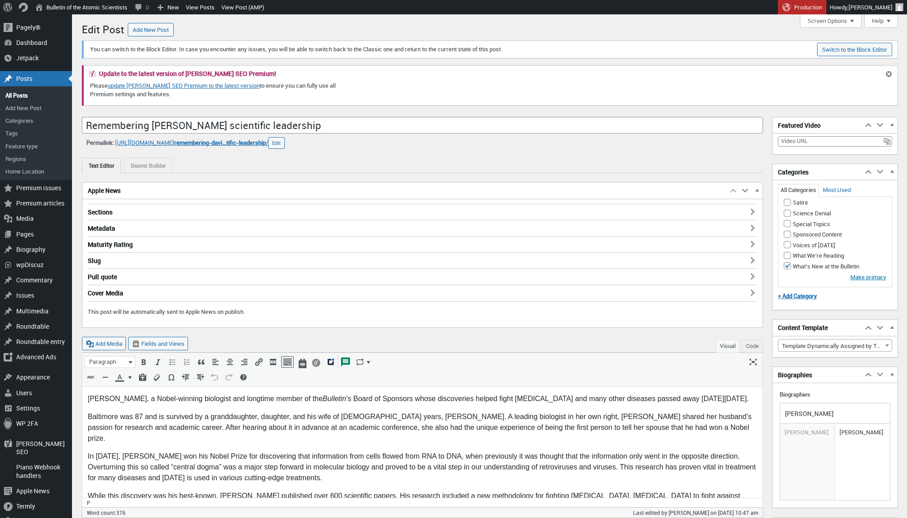
scroll to position [0, 0]
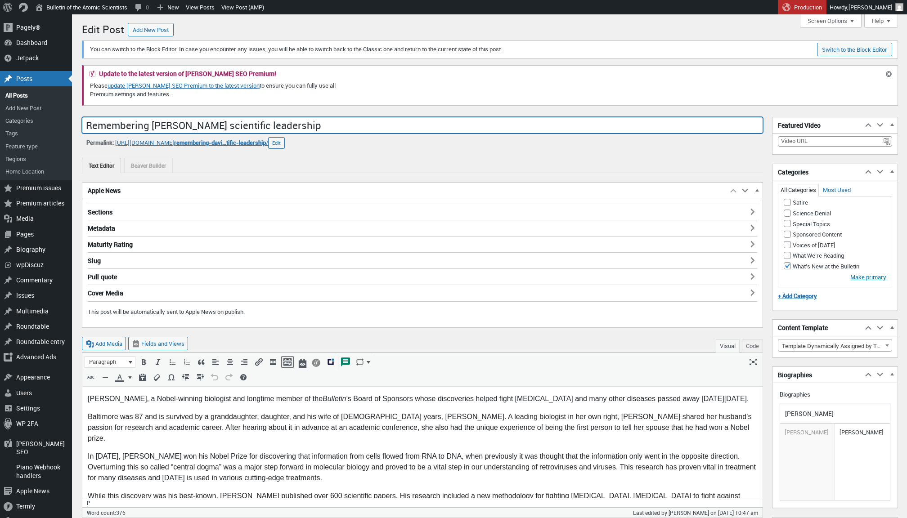
click at [205, 126] on input "Remembering [PERSON_NAME] scientific leadership" at bounding box center [422, 125] width 681 height 17
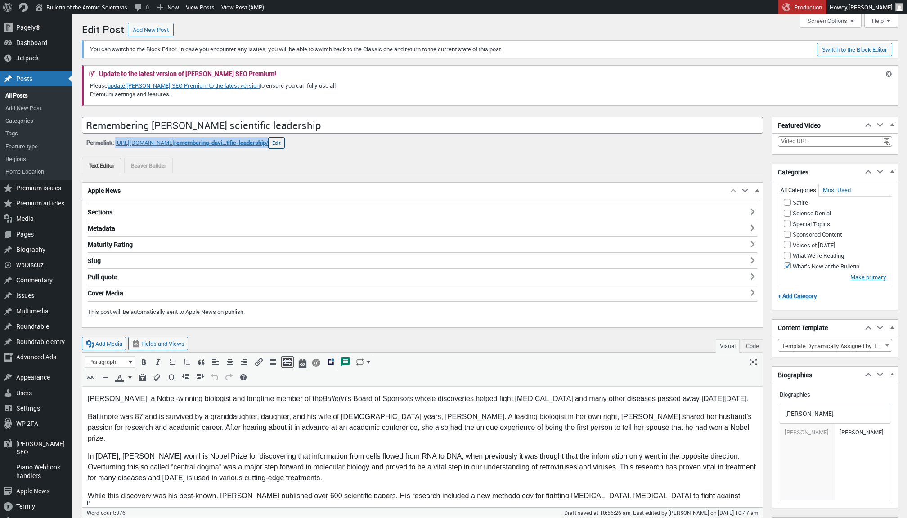
click at [285, 146] on button "Edit" at bounding box center [276, 143] width 17 height 12
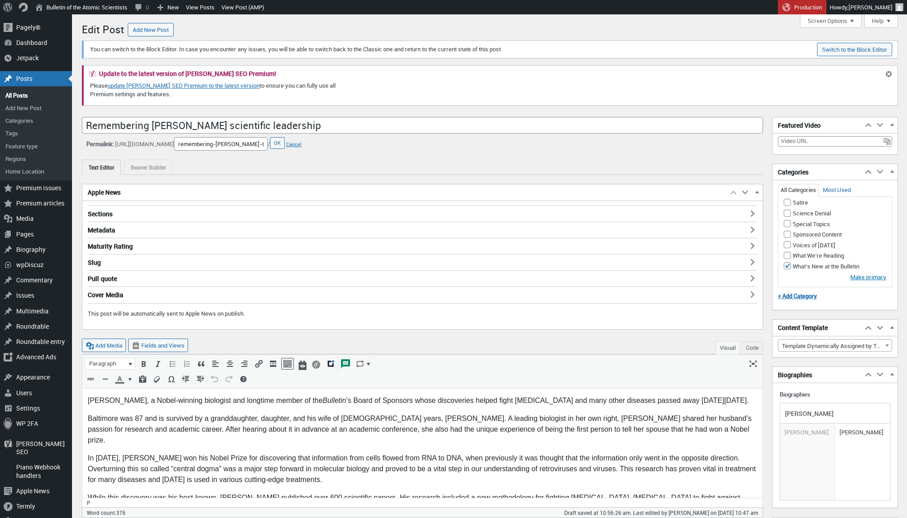
scroll to position [0, 65]
drag, startPoint x: 208, startPoint y: 143, endPoint x: 159, endPoint y: 142, distance: 48.6
click at [159, 142] on span "[URL][DOMAIN_NAME] URL Slug remembering-[PERSON_NAME]-baltimores-scientific-lea…" at bounding box center [192, 143] width 155 height 13
drag, startPoint x: 119, startPoint y: 144, endPoint x: 208, endPoint y: 148, distance: 89.2
click at [208, 148] on div "Permalink: [URL][DOMAIN_NAME] URL Slug remembering-[PERSON_NAME]-baltimores-sci…" at bounding box center [422, 143] width 681 height 13
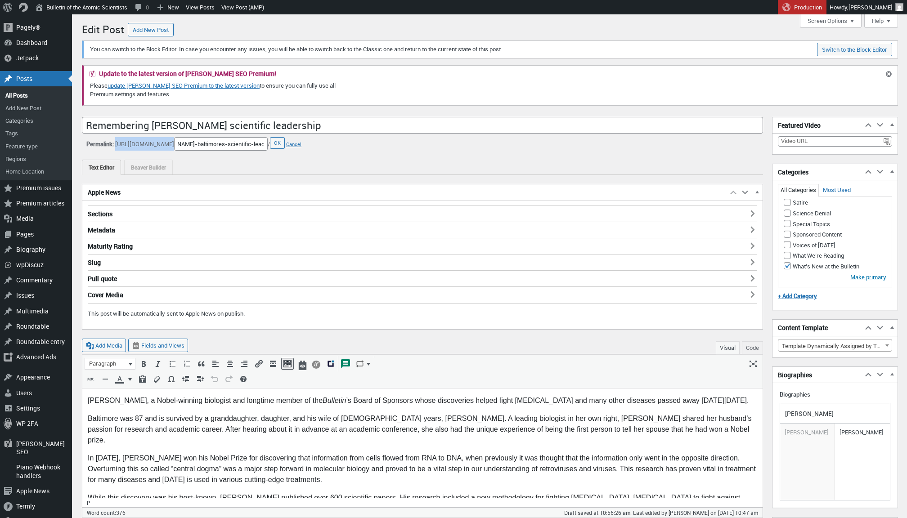
copy div "[URL][DOMAIN_NAME]"
click at [260, 145] on input "remembering-[PERSON_NAME]-baltimores-scientific-leadership" at bounding box center [221, 143] width 94 height 13
click at [268, 143] on input "remembering-[PERSON_NAME]-baltimores-scientific-leadership" at bounding box center [221, 143] width 94 height 13
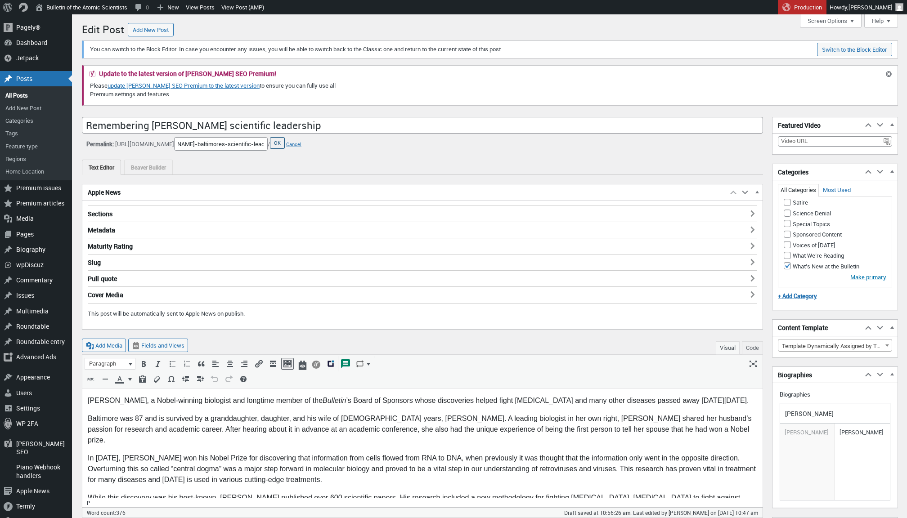
click at [285, 145] on button "OK" at bounding box center [277, 143] width 15 height 12
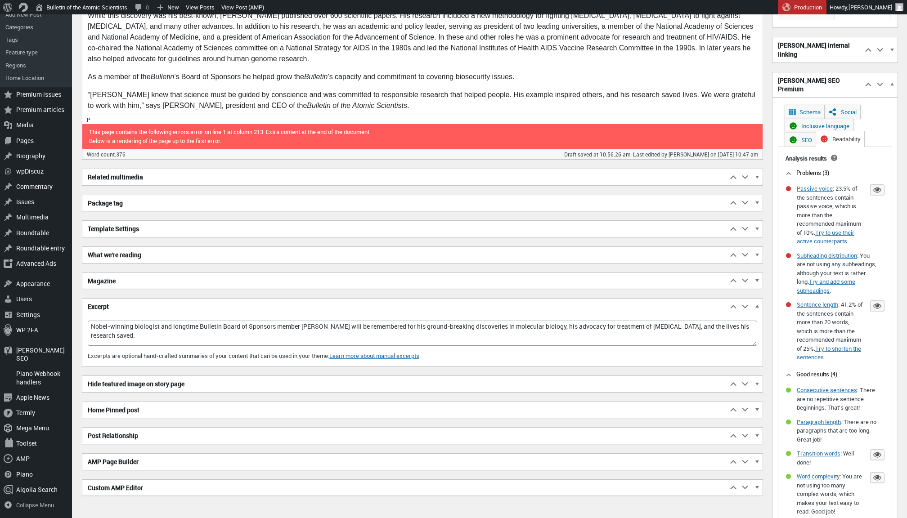
scroll to position [492, 0]
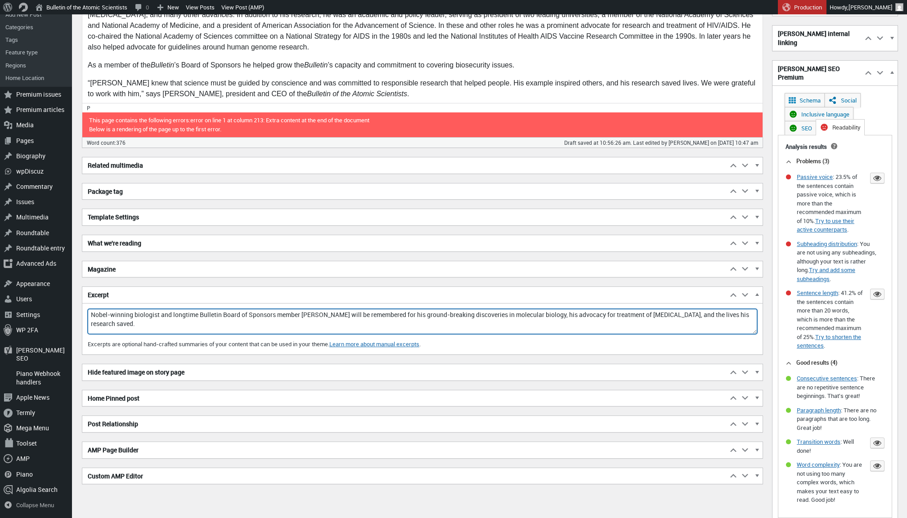
click at [164, 318] on textarea "Nobel-winning biologist and longtime Bulletin Board of Sponsors member [PERSON_…" at bounding box center [422, 321] width 669 height 25
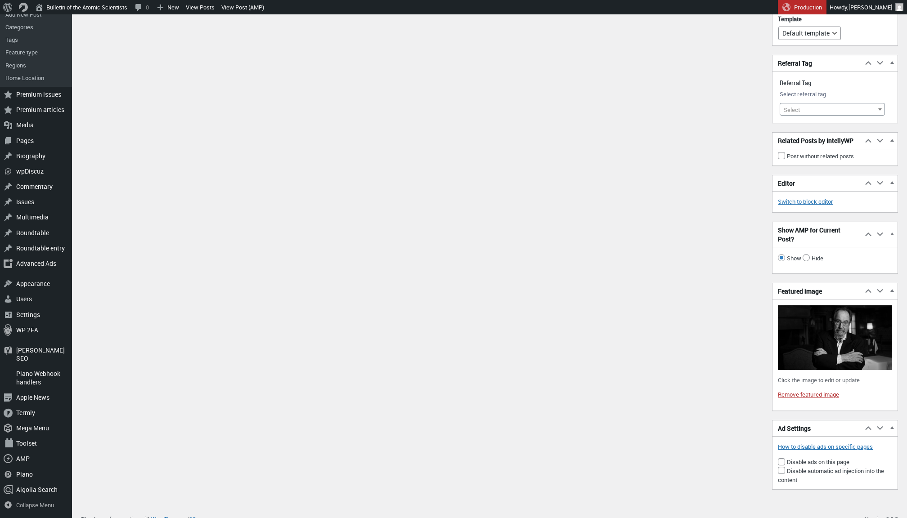
scroll to position [1740, 0]
click at [817, 319] on img at bounding box center [835, 338] width 114 height 64
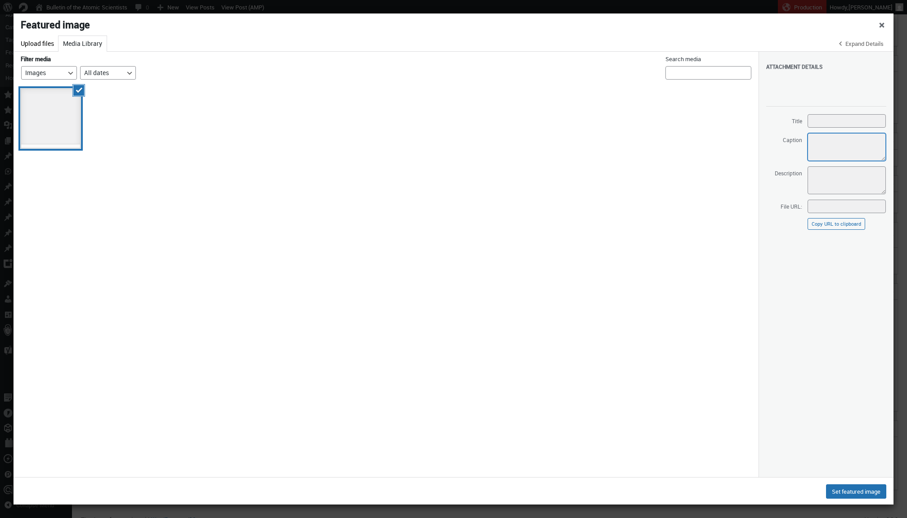
click at [845, 148] on textarea "Caption" at bounding box center [847, 147] width 78 height 28
click at [882, 26] on span "Close dialog" at bounding box center [881, 24] width 9 height 7
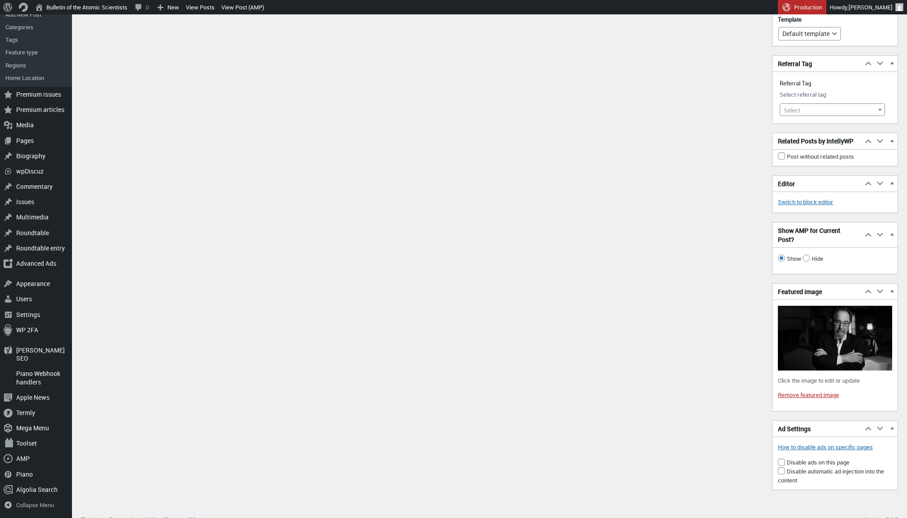
click at [836, 346] on img at bounding box center [835, 338] width 114 height 64
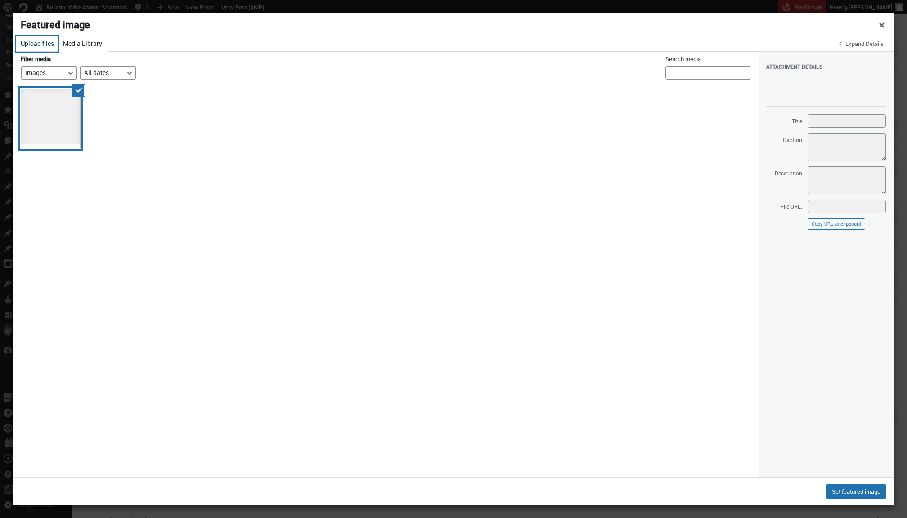
click at [32, 40] on button "Upload files" at bounding box center [37, 44] width 42 height 16
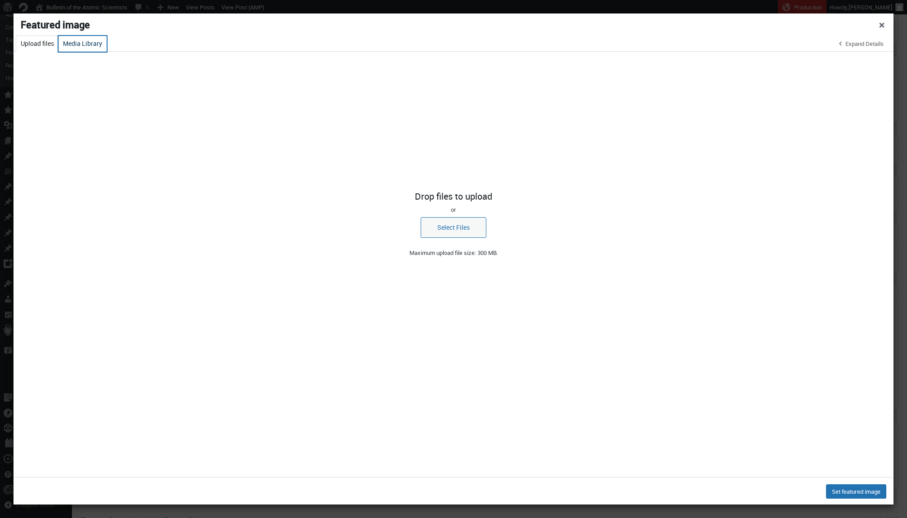
click at [87, 45] on button "Media Library" at bounding box center [82, 44] width 48 height 16
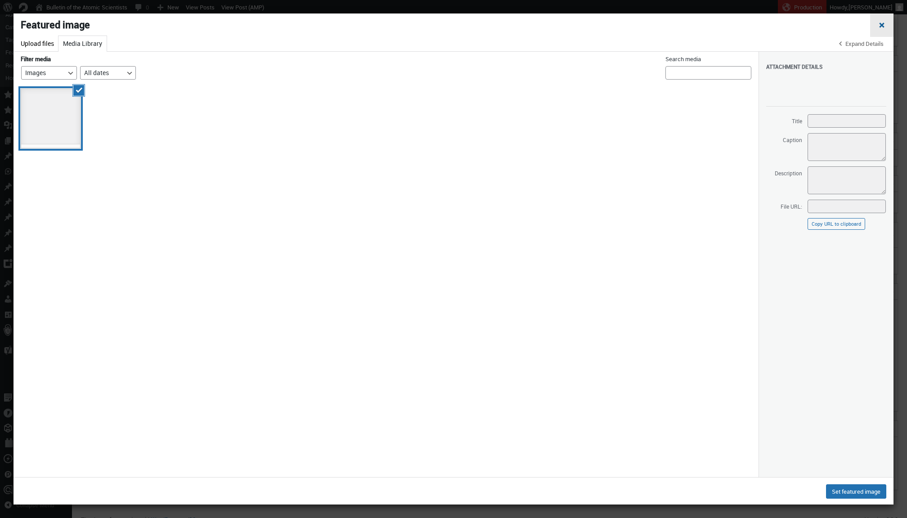
click at [884, 25] on span "Close dialog" at bounding box center [881, 24] width 9 height 7
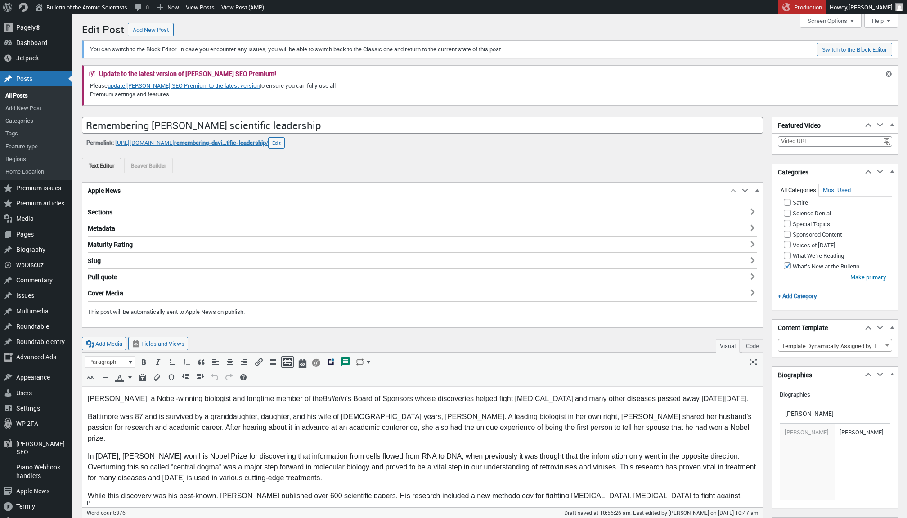
scroll to position [0, 0]
drag, startPoint x: 137, startPoint y: 400, endPoint x: 76, endPoint y: 397, distance: 60.8
click at [82, 397] on html "[PERSON_NAME], a Nobel-winning biologist and longtime member of the Bulletin ’s…" at bounding box center [422, 496] width 680 height 217
type input "[URL][DOMAIN_NAME][PERSON_NAME]"
click at [389, 452] on p "In [DATE], [PERSON_NAME] won his Nobel Prize for discovering that information f…" at bounding box center [422, 467] width 669 height 32
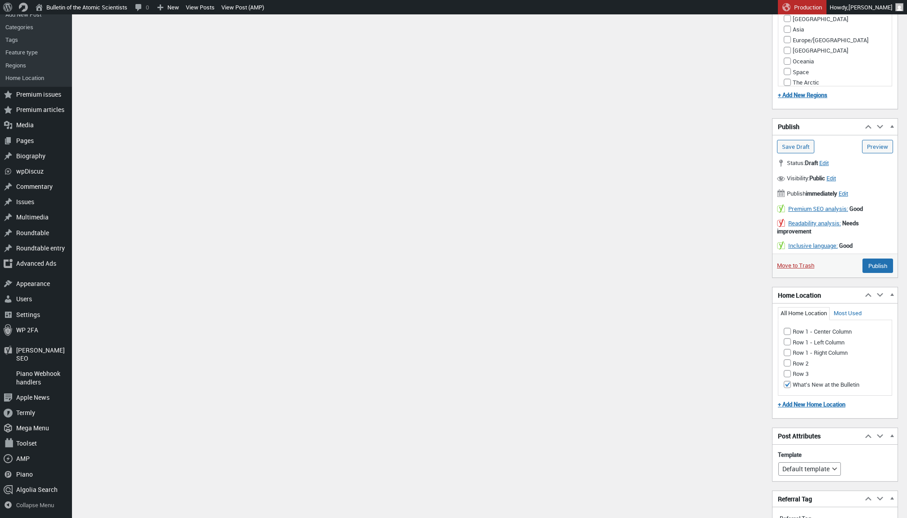
scroll to position [1740, 0]
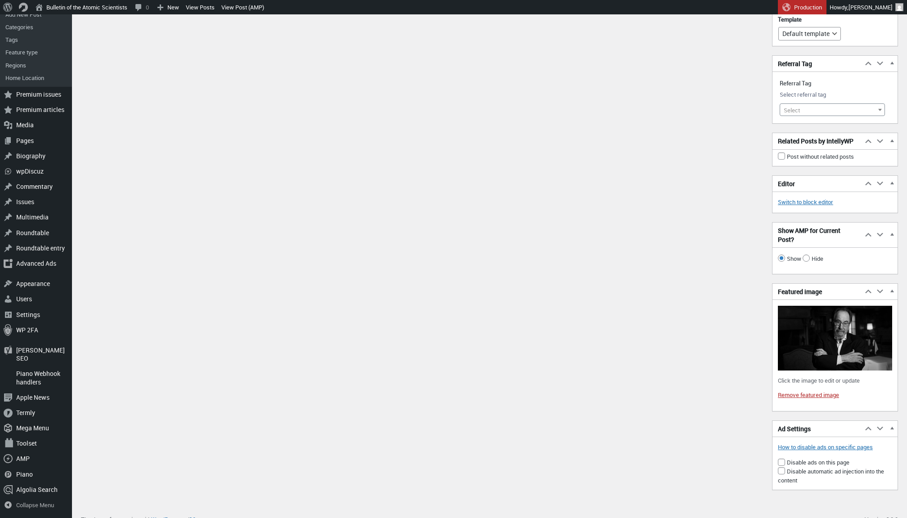
click at [839, 337] on img at bounding box center [835, 338] width 114 height 64
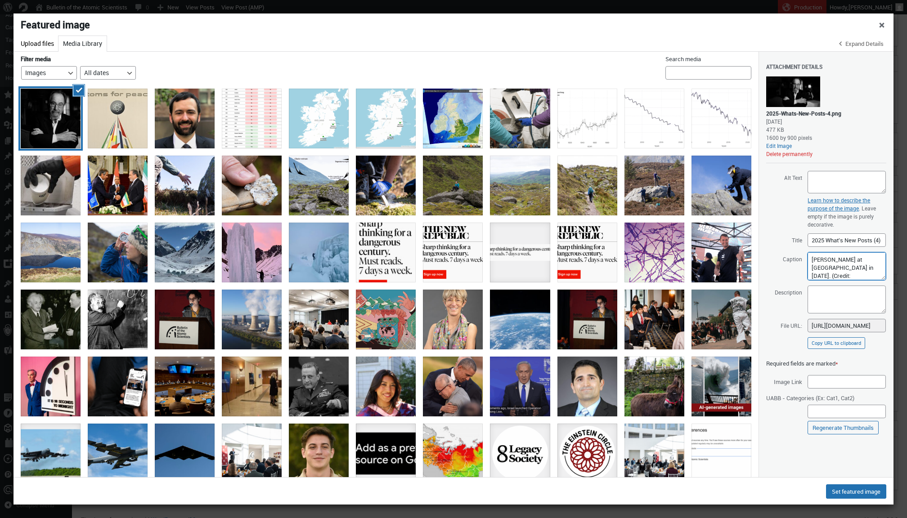
click at [843, 265] on textarea "[PERSON_NAME] at [GEOGRAPHIC_DATA] in [DATE]. (Credit: [PERSON_NAME] | CC BY-SA…" at bounding box center [847, 266] width 78 height 28
click at [857, 493] on button "Set featured image" at bounding box center [856, 492] width 60 height 14
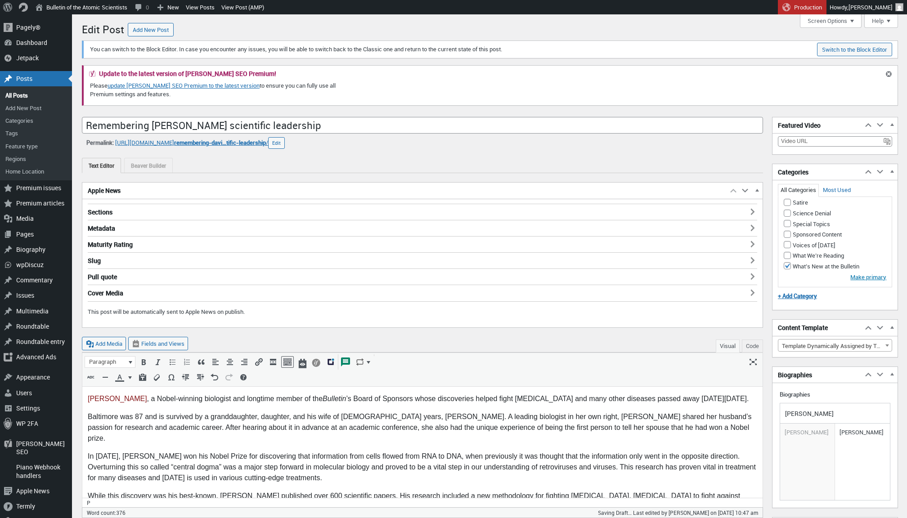
scroll to position [0, 0]
